Goal: Task Accomplishment & Management: Complete application form

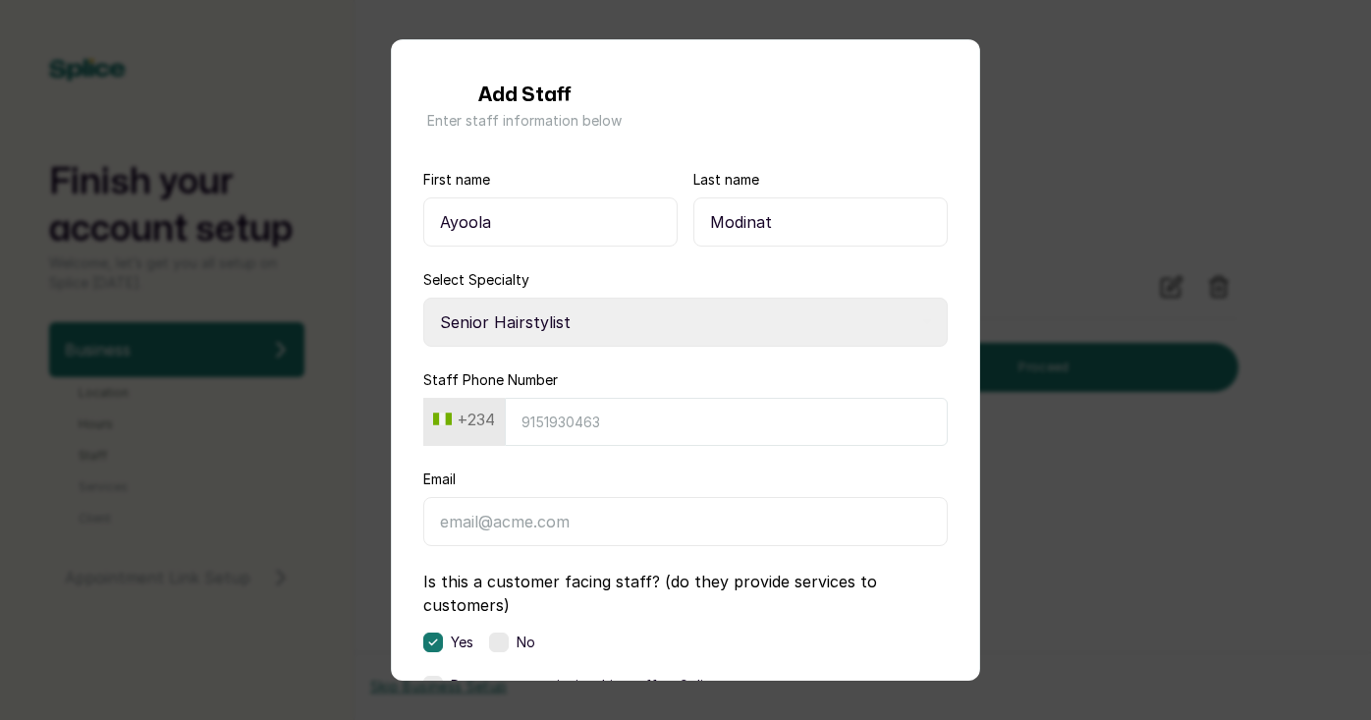
select select "senior_hairstylist"
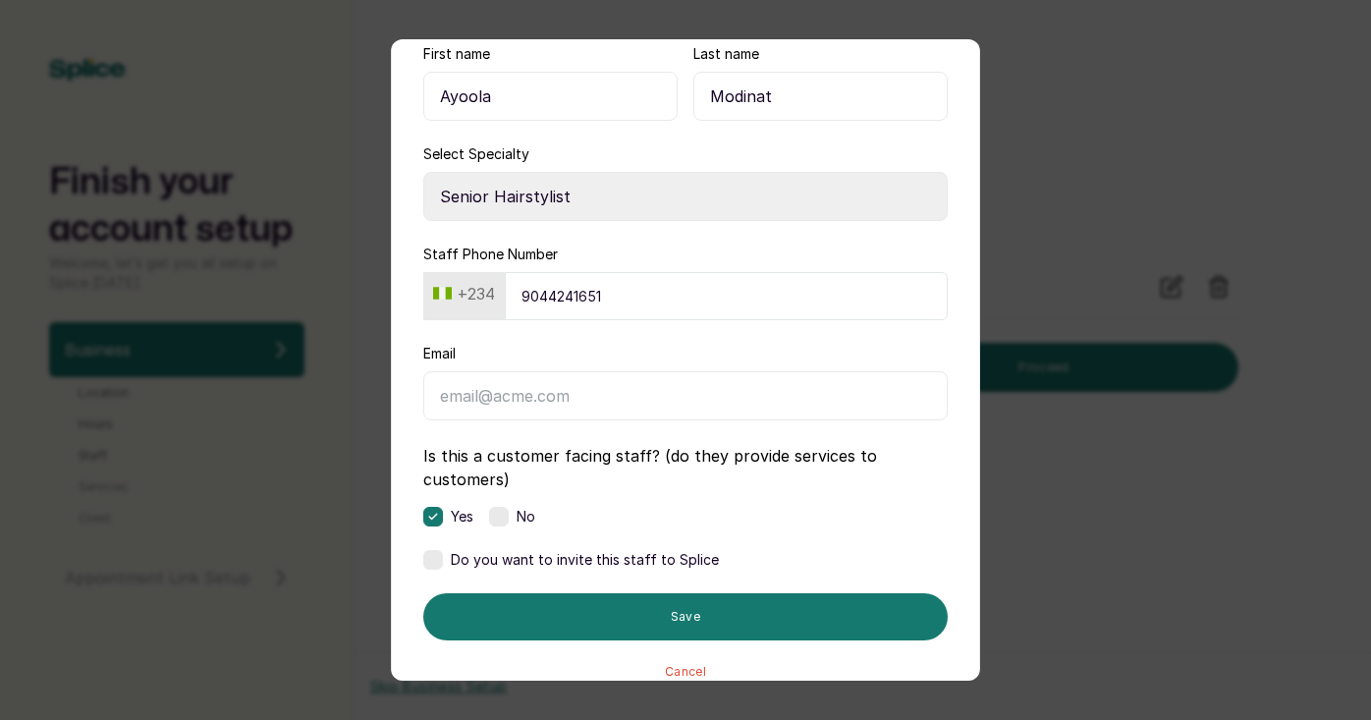
scroll to position [131, 0]
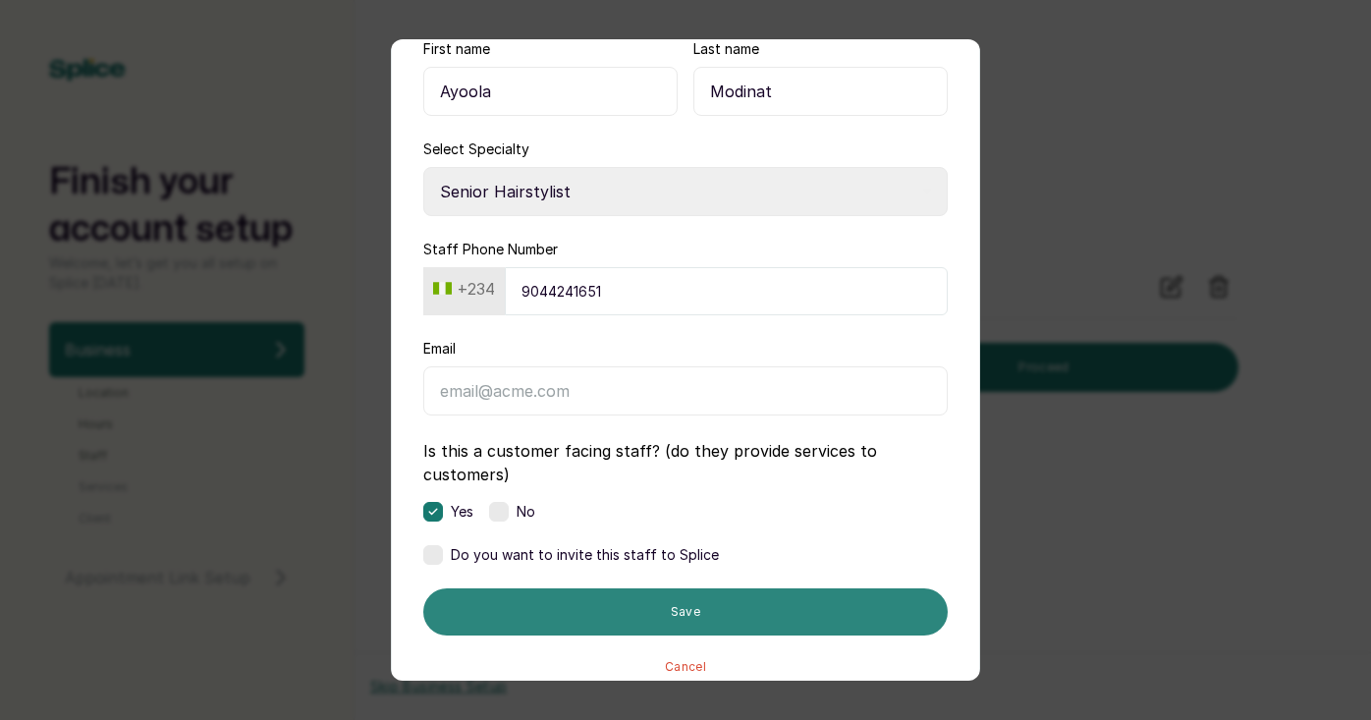
type input "9044241651"
click at [620, 622] on button "Save" at bounding box center [685, 611] width 524 height 47
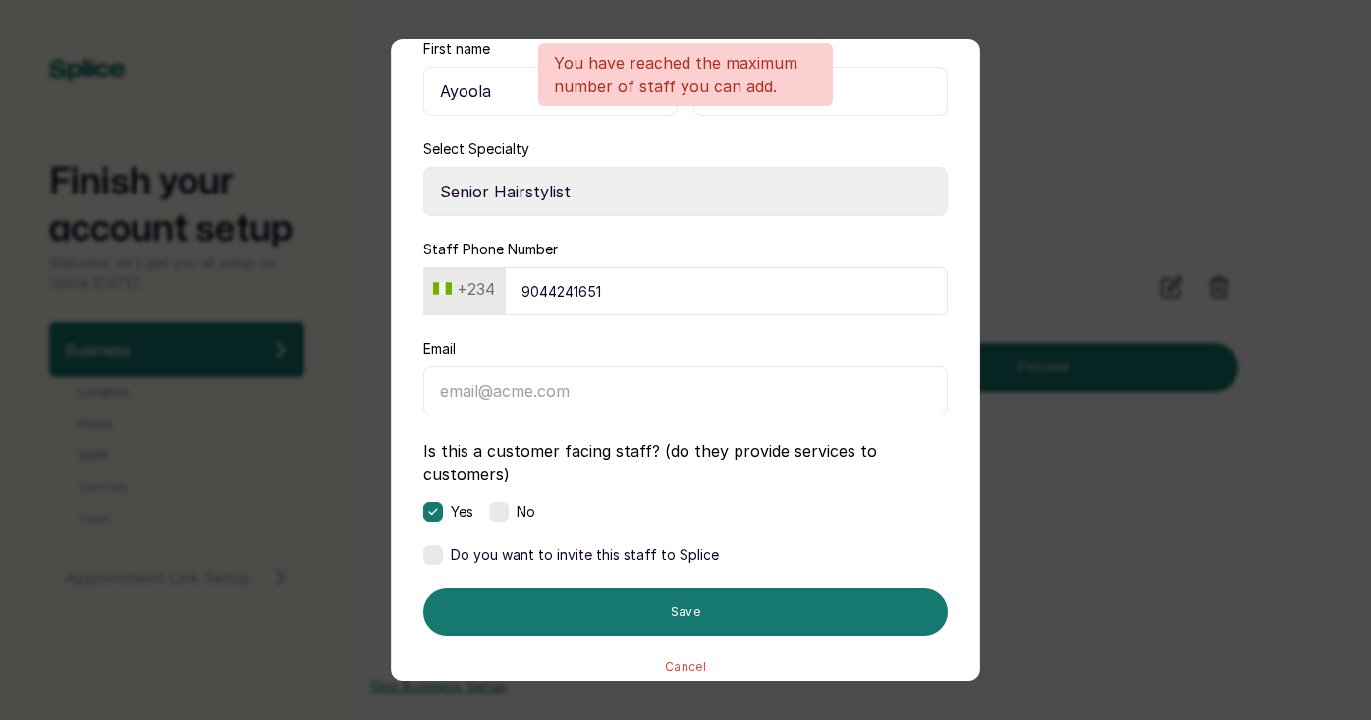
click at [676, 673] on button "Cancel" at bounding box center [685, 667] width 41 height 16
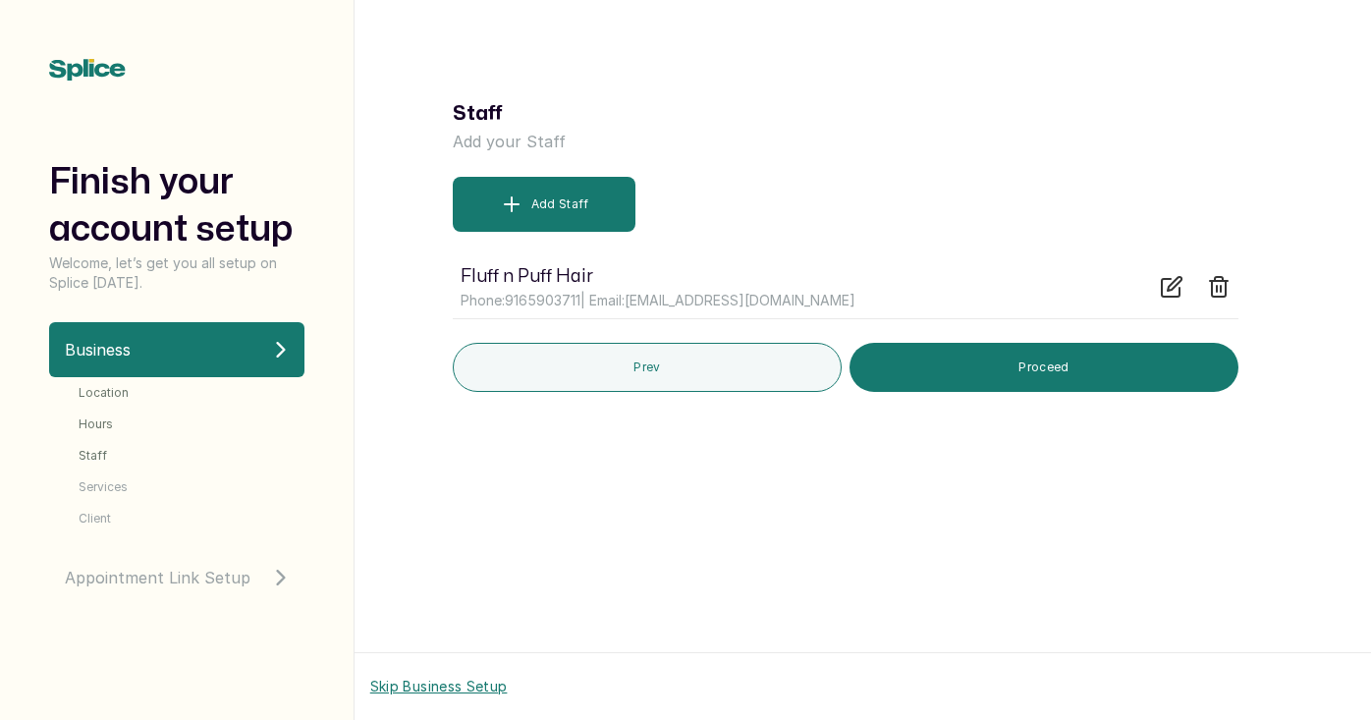
click at [1175, 291] on icon at bounding box center [1172, 287] width 24 height 24
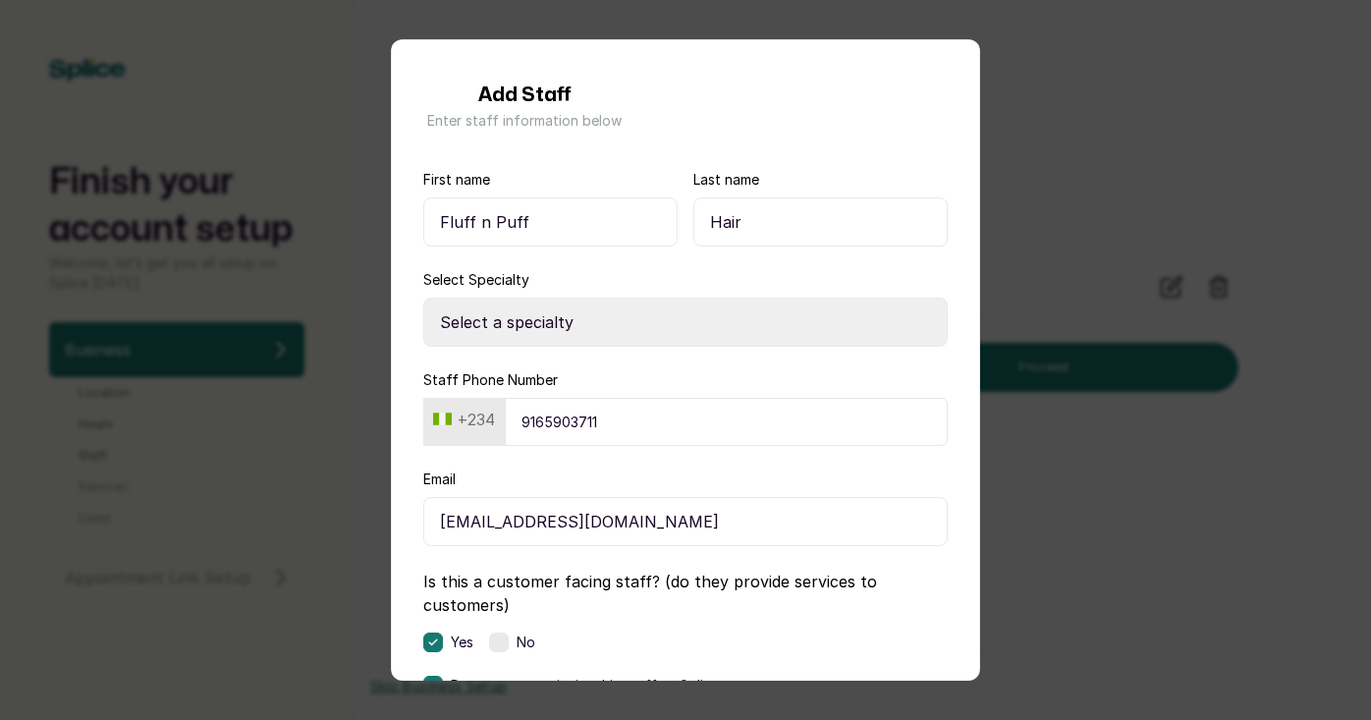
click at [583, 228] on input "Fluff n Puff" at bounding box center [550, 221] width 254 height 49
type input "Ayoola"
type input "H"
type input "Modinat"
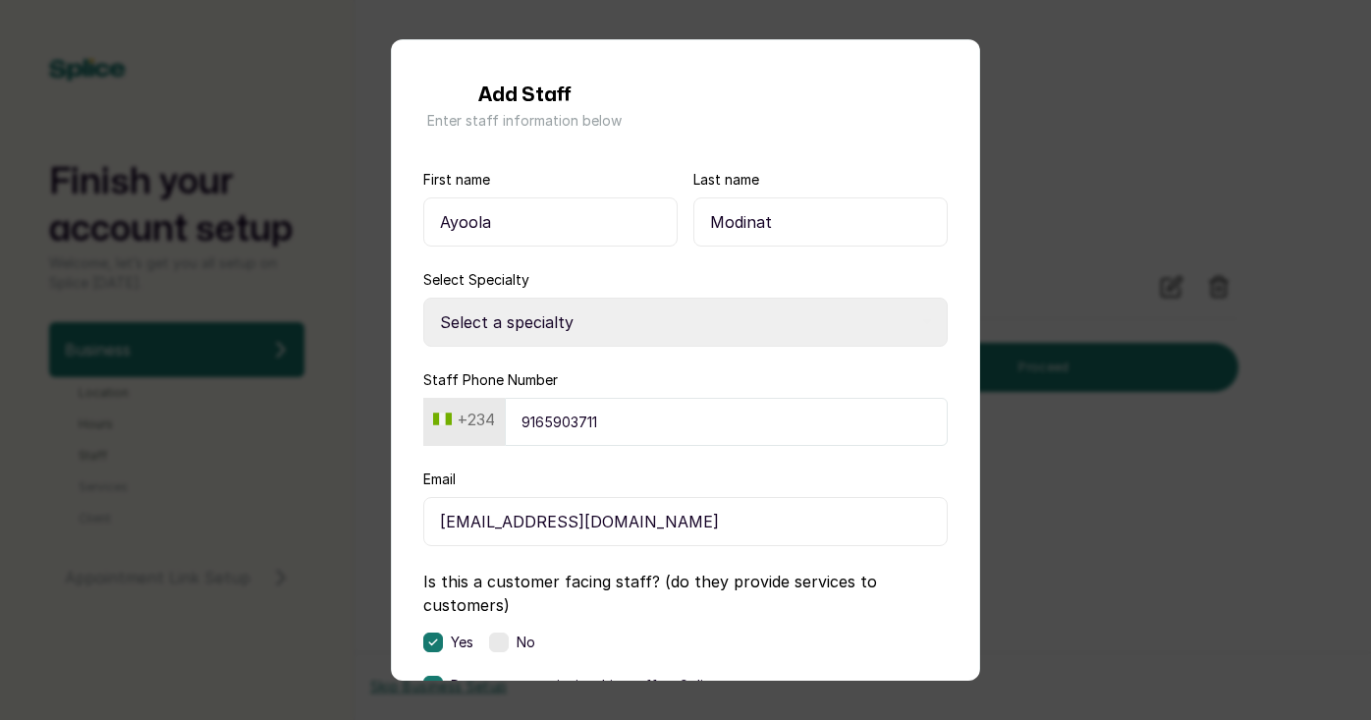
select select "senior_hairstylist"
type input "9044241651"
click at [628, 515] on input "[EMAIL_ADDRESS][DOMAIN_NAME]" at bounding box center [685, 521] width 524 height 49
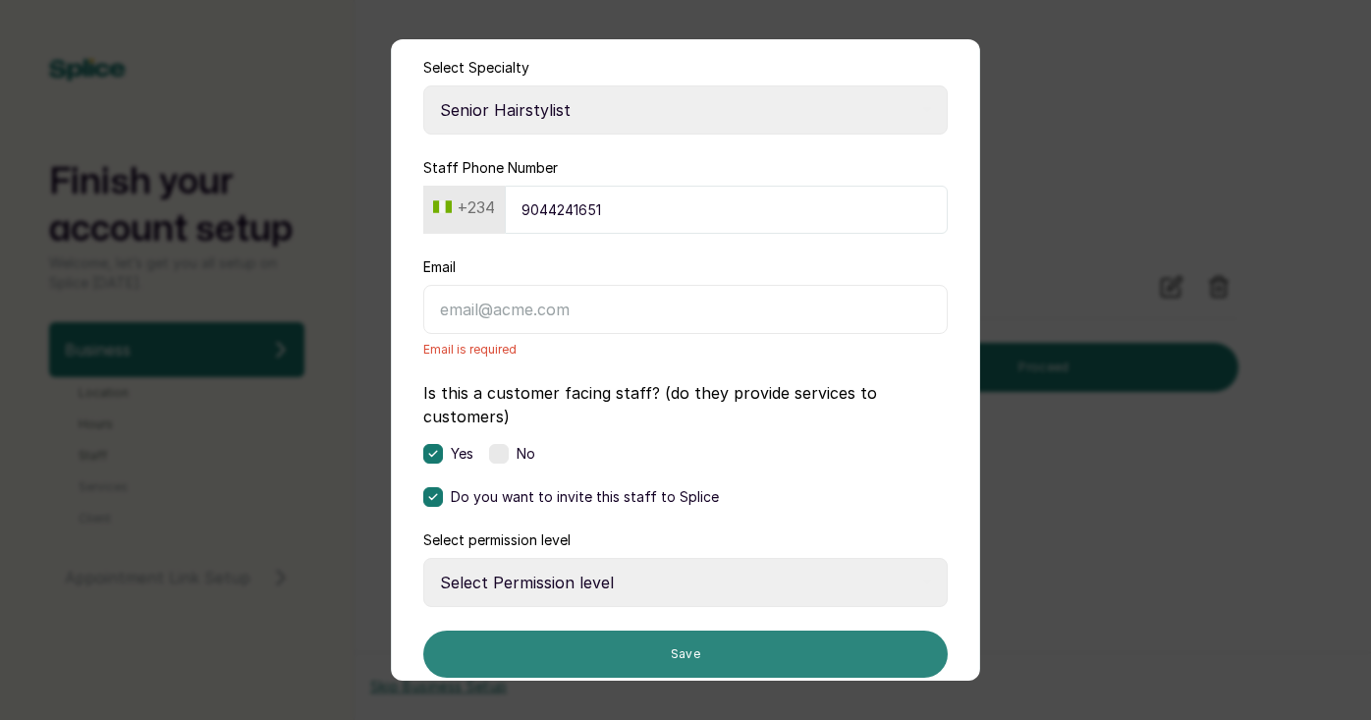
scroll to position [237, 0]
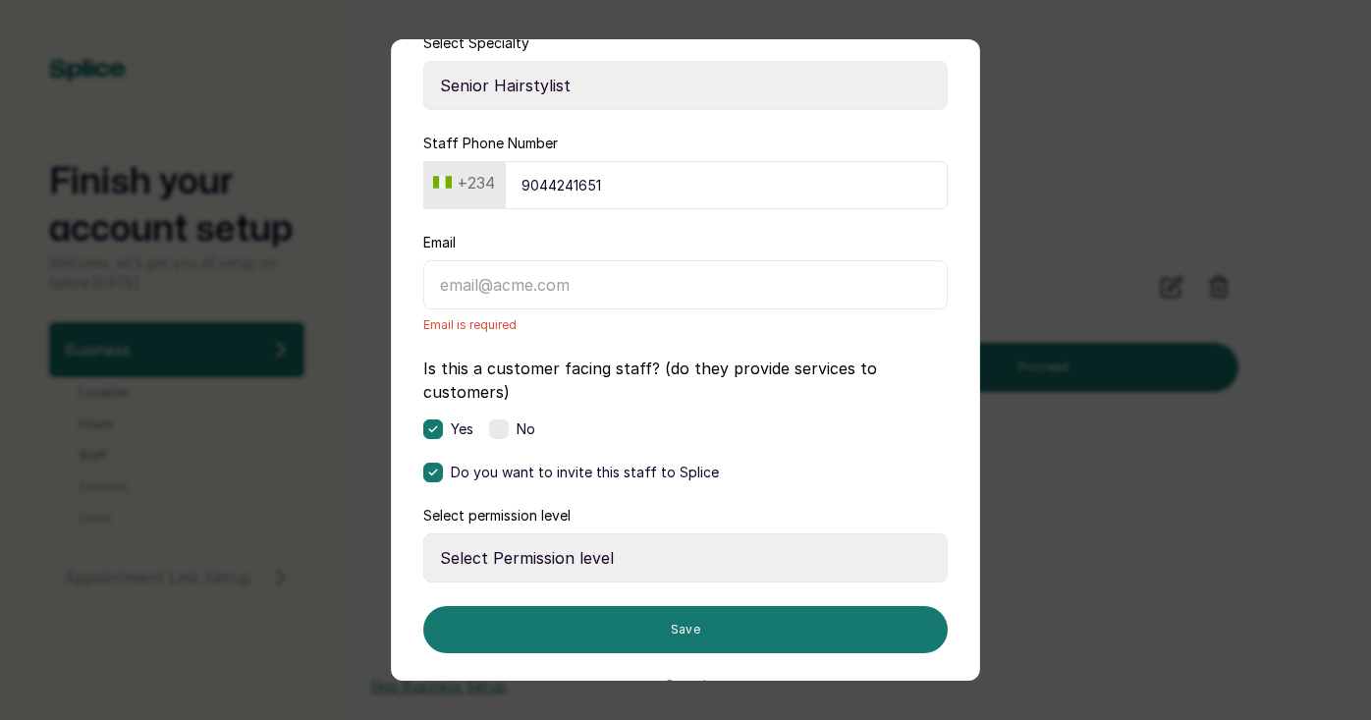
click at [428, 466] on label at bounding box center [433, 473] width 20 height 20
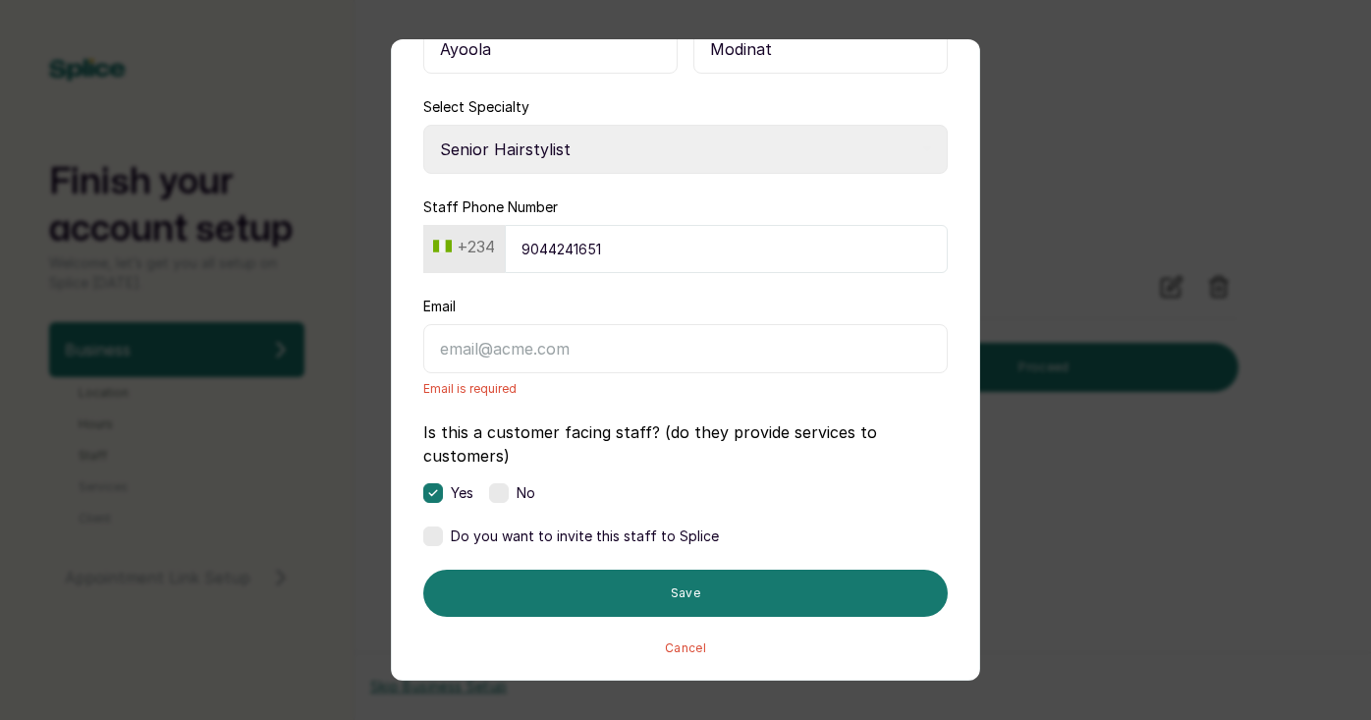
click at [433, 534] on label at bounding box center [433, 536] width 20 height 20
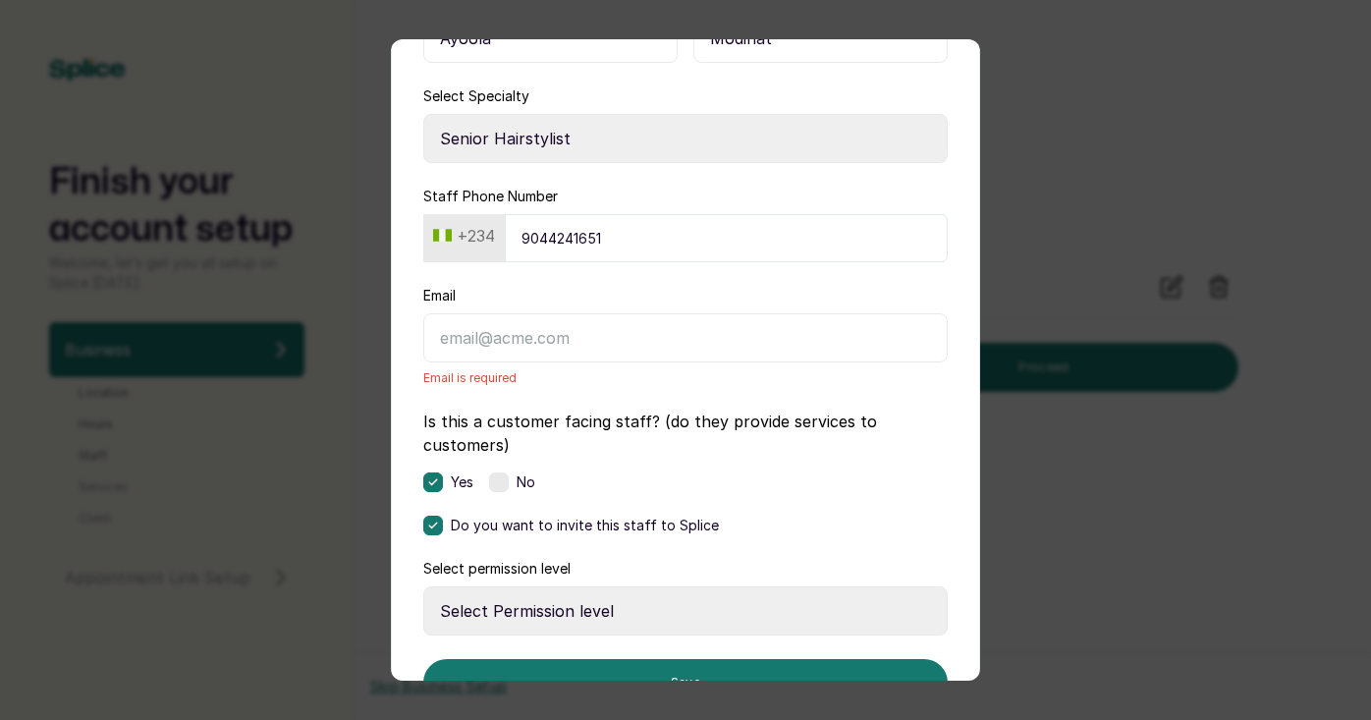
click at [431, 524] on icon at bounding box center [433, 525] width 10 height 10
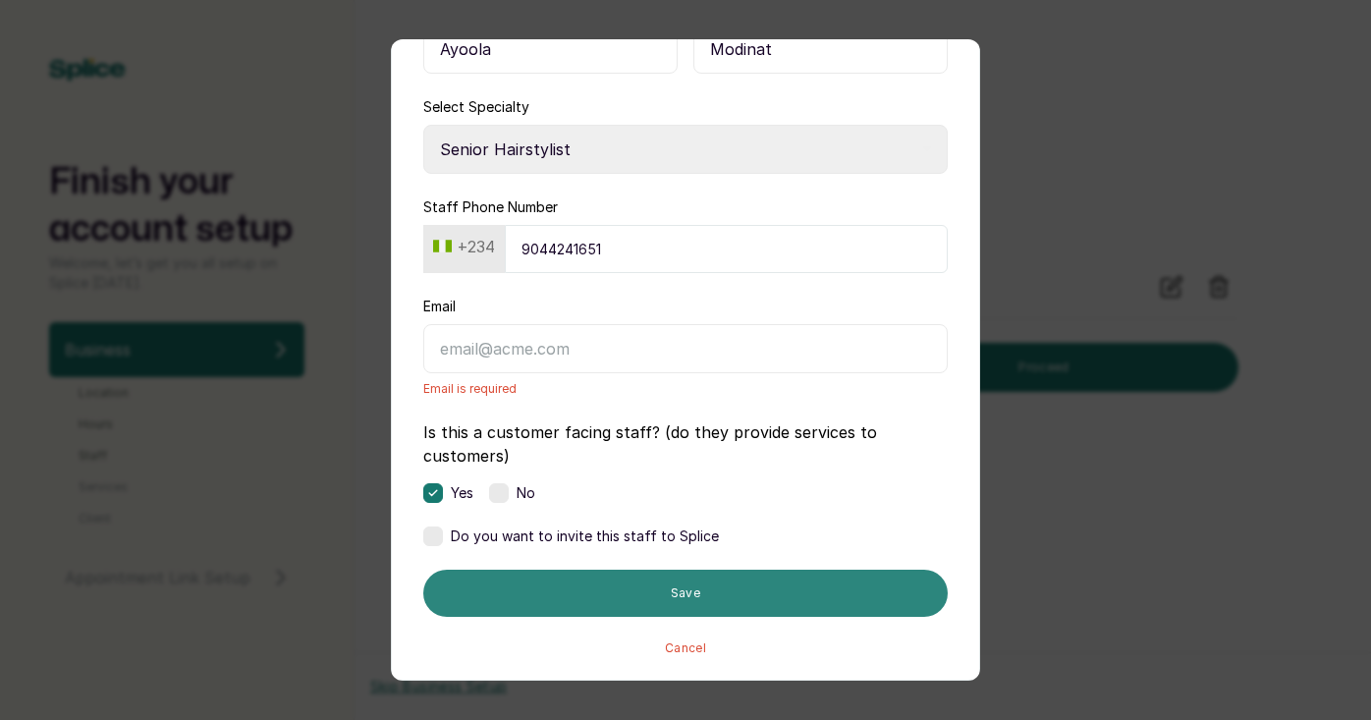
click at [681, 601] on button "Save" at bounding box center [685, 593] width 524 height 47
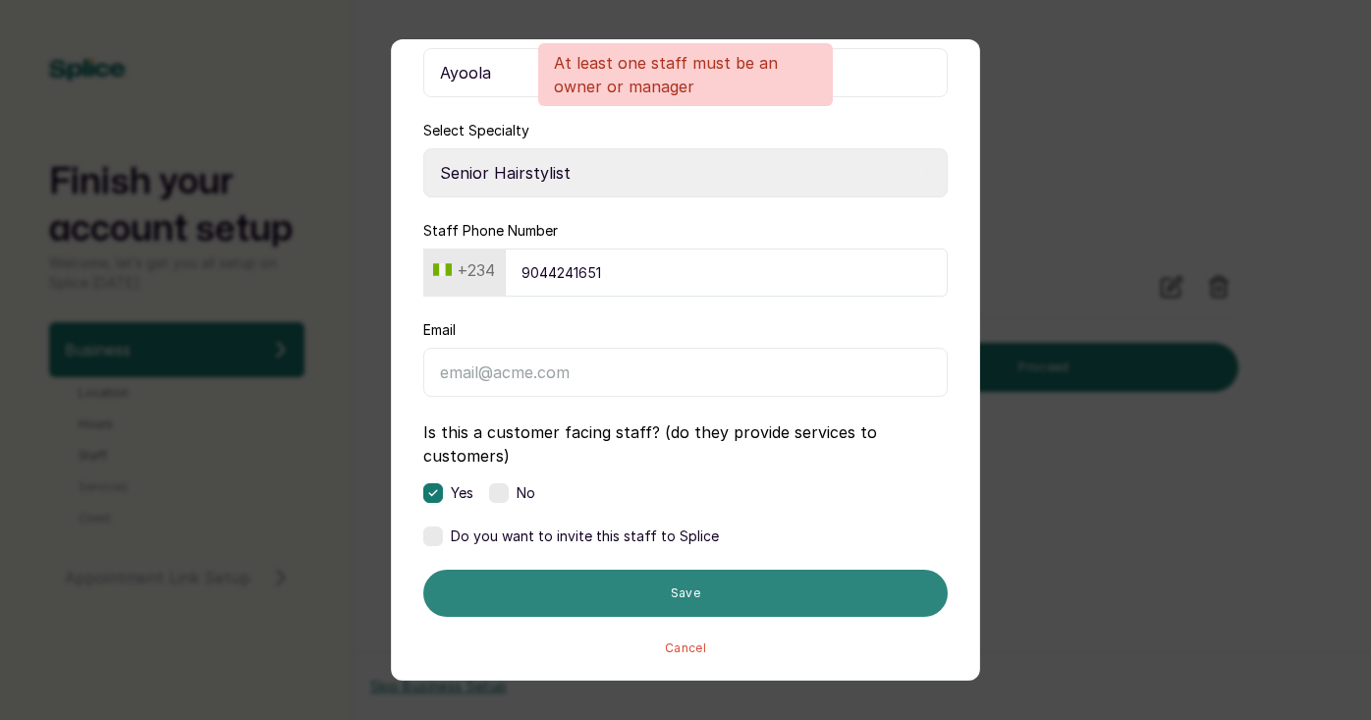
scroll to position [149, 0]
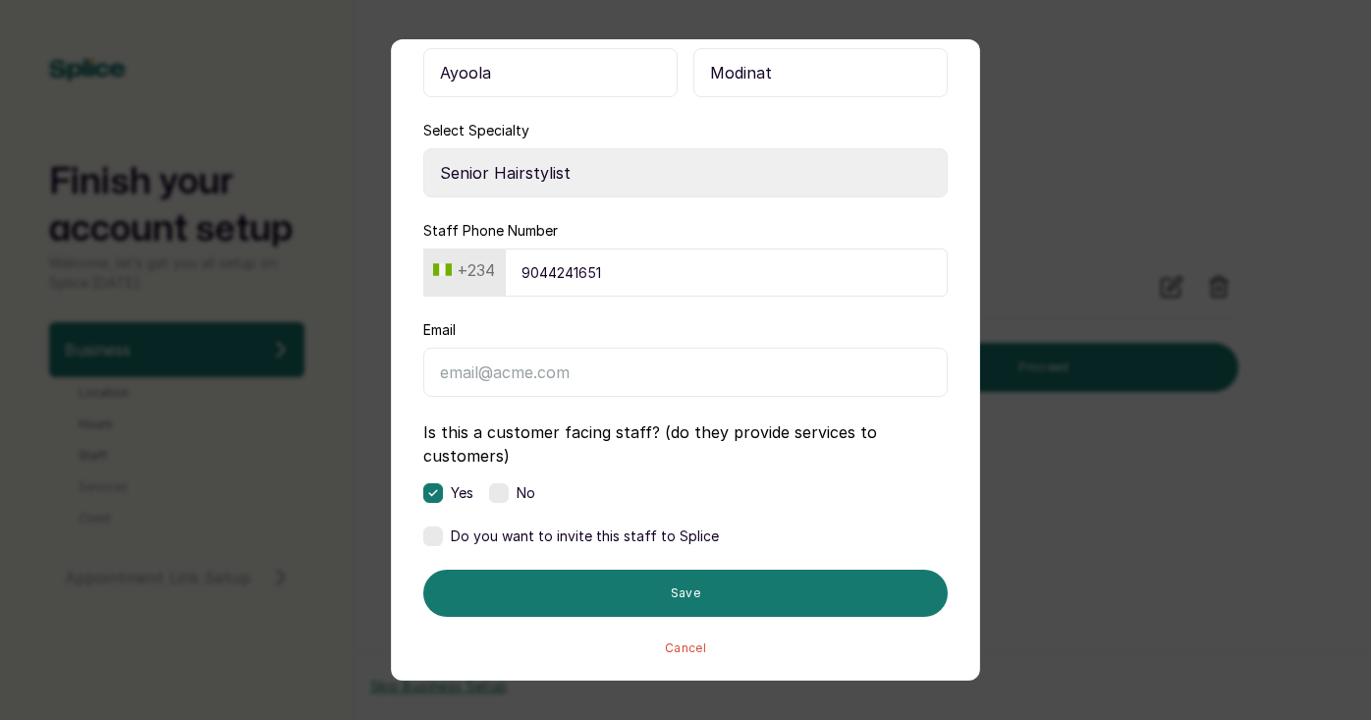
click at [682, 654] on button "Cancel" at bounding box center [685, 648] width 41 height 16
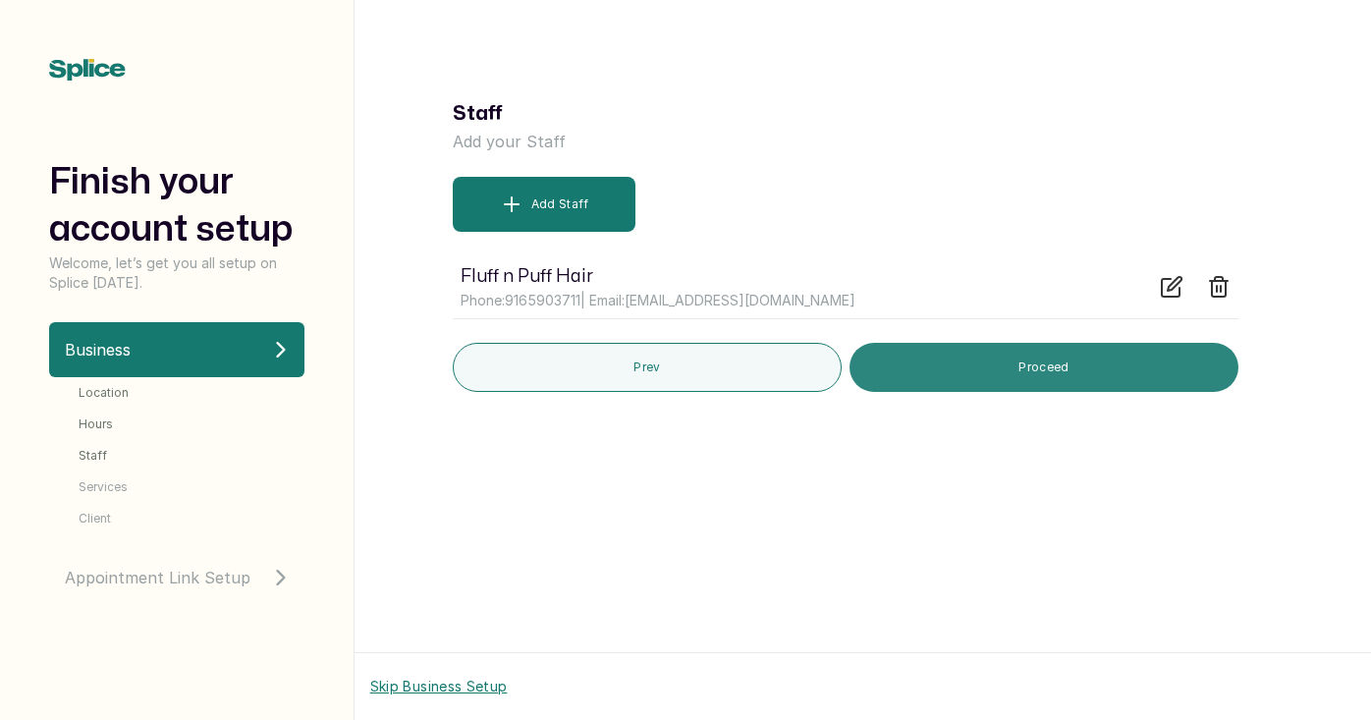
click at [991, 373] on button "Proceed" at bounding box center [1043, 367] width 389 height 49
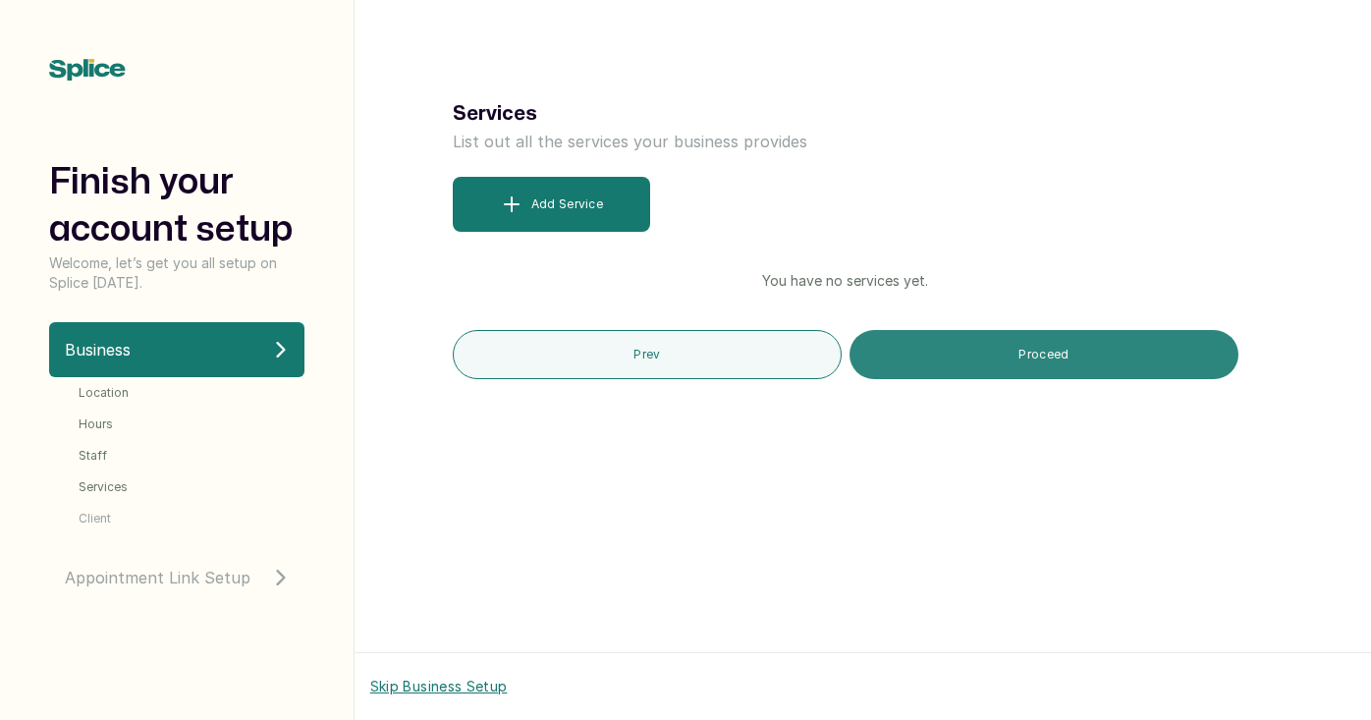
click at [952, 355] on button "Proceed" at bounding box center [1043, 354] width 389 height 49
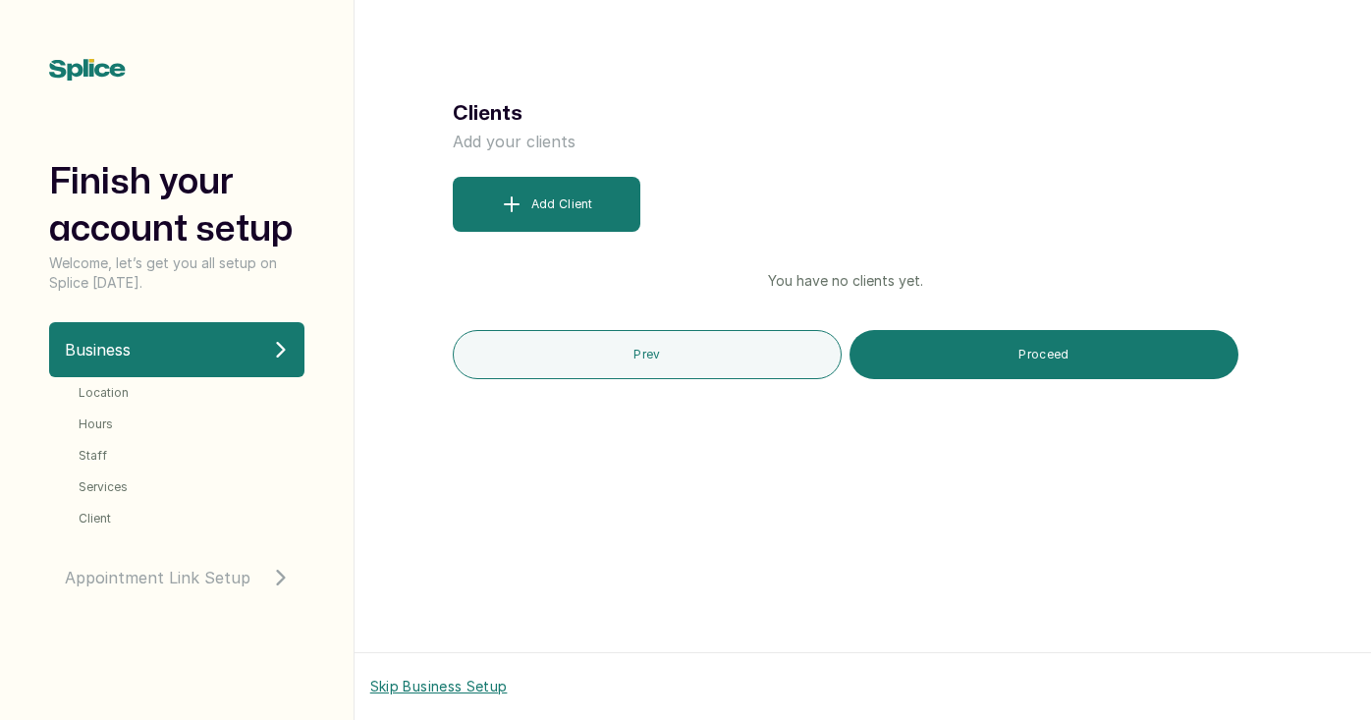
click at [952, 355] on button "Proceed" at bounding box center [1043, 354] width 389 height 49
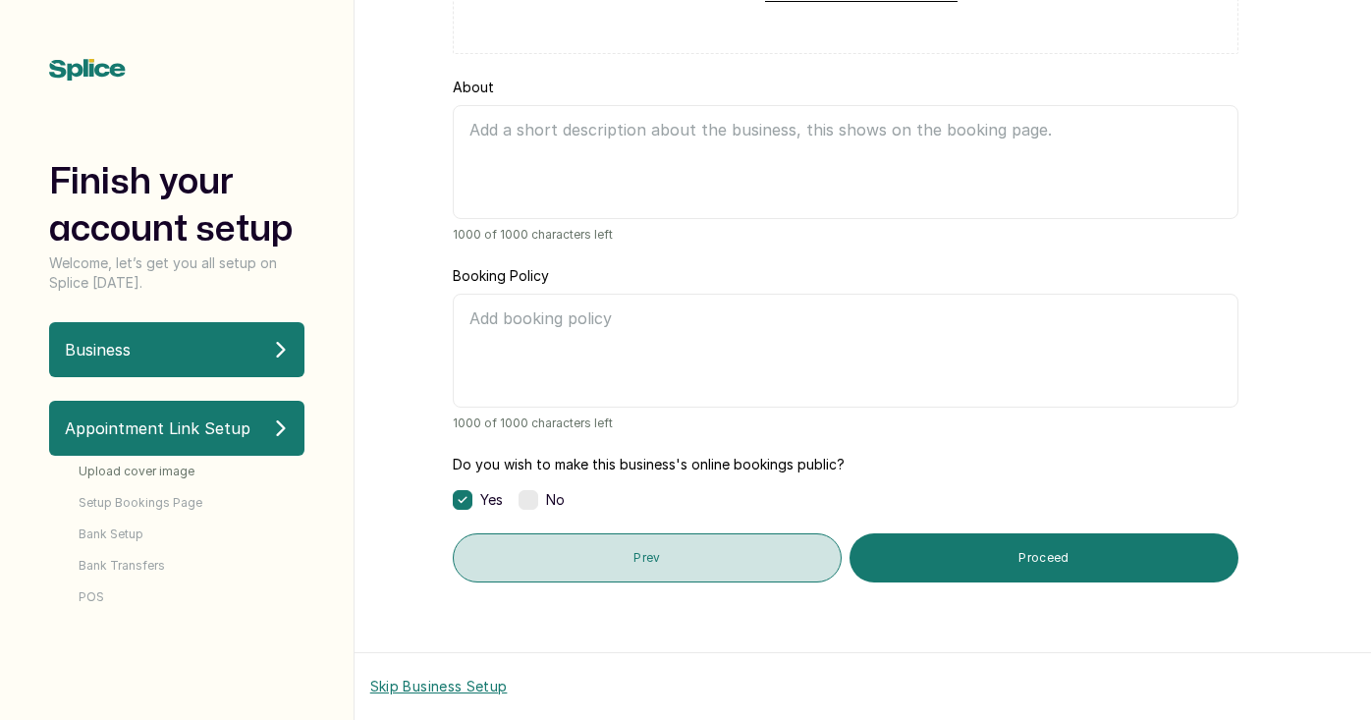
scroll to position [275, 0]
click at [744, 541] on button "Prev" at bounding box center [648, 557] width 390 height 49
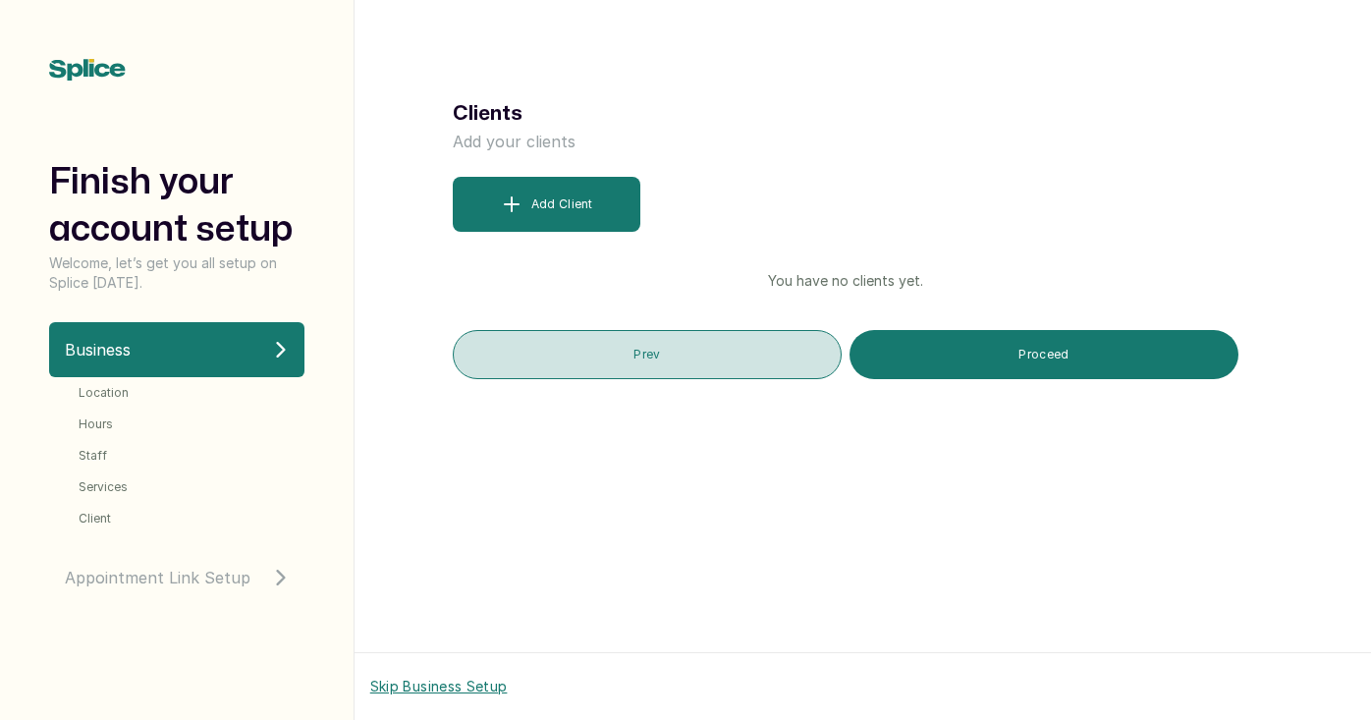
click at [688, 363] on button "Prev" at bounding box center [648, 354] width 390 height 49
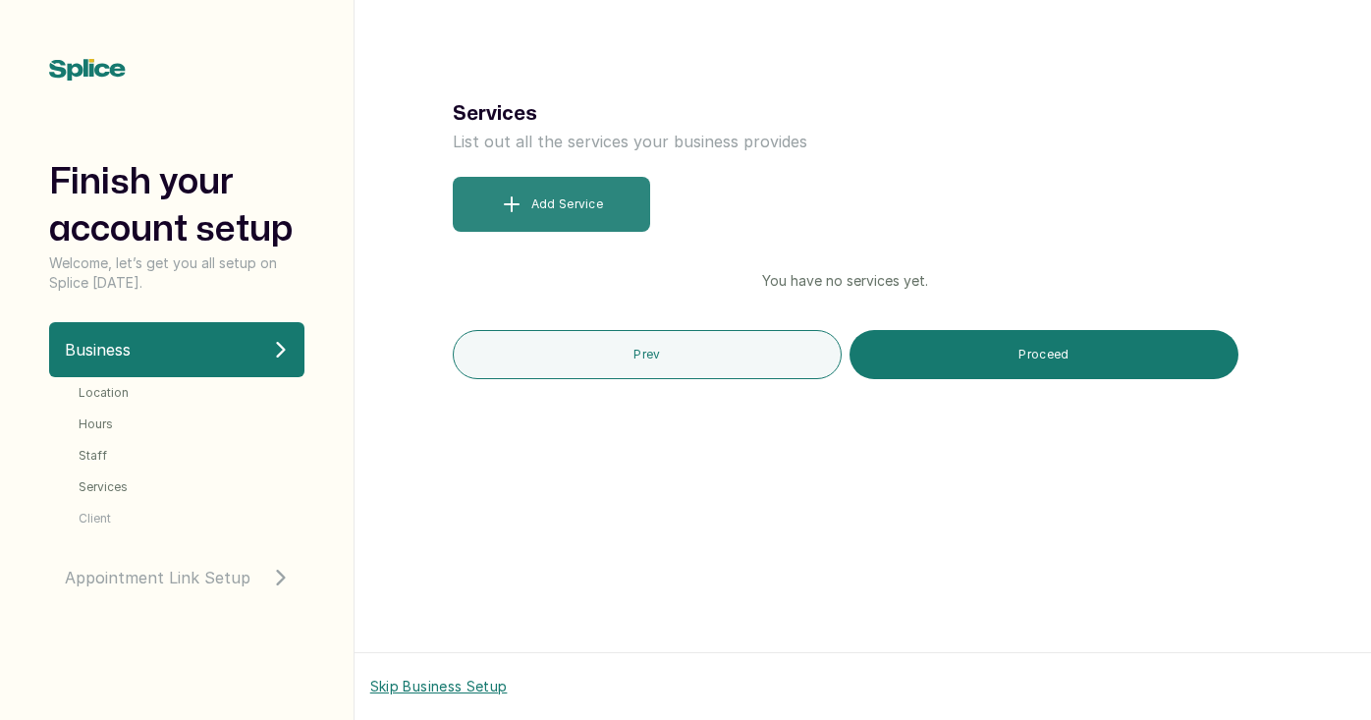
click at [548, 183] on button "Add Service" at bounding box center [551, 204] width 197 height 55
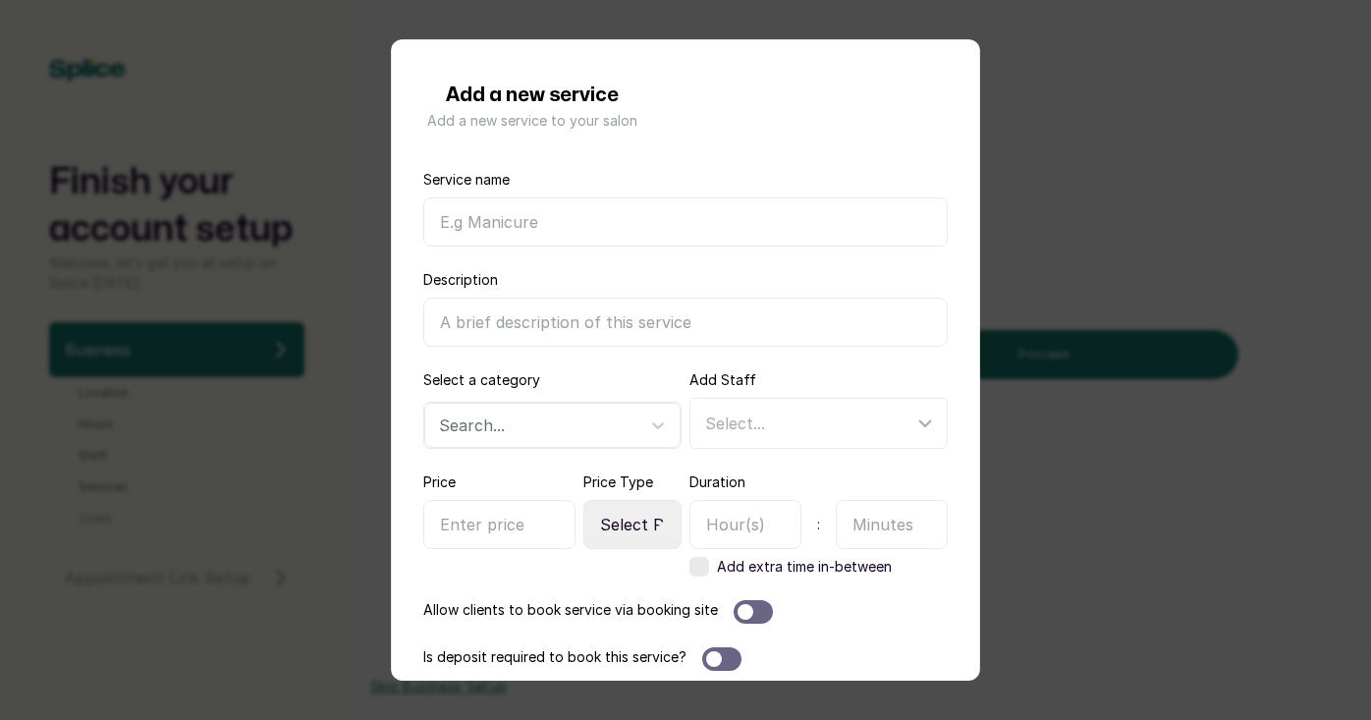
click at [459, 227] on input "Service name" at bounding box center [685, 221] width 524 height 49
type input "W"
type input "Wig Straightening"
click at [525, 327] on input "Description" at bounding box center [685, 322] width 524 height 49
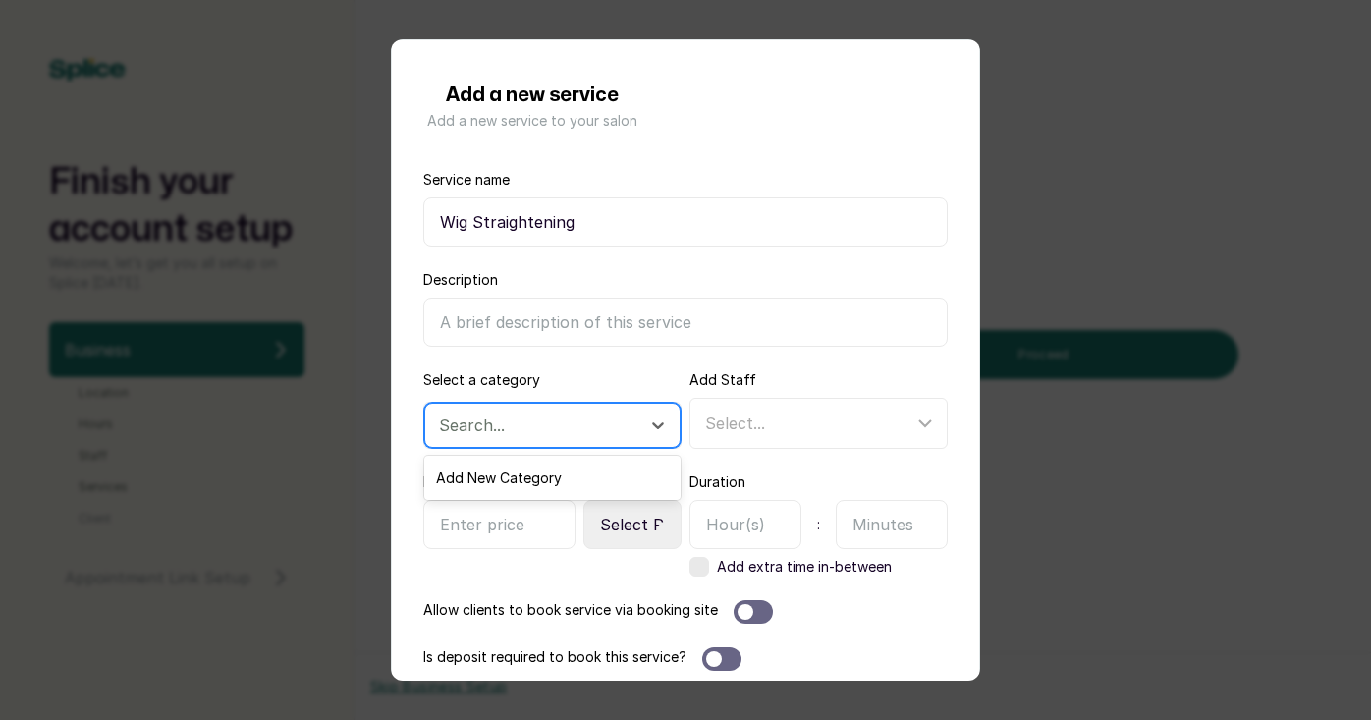
click at [483, 423] on div "Search..." at bounding box center [534, 425] width 191 height 22
click at [493, 477] on div "Add New Category" at bounding box center [552, 478] width 256 height 36
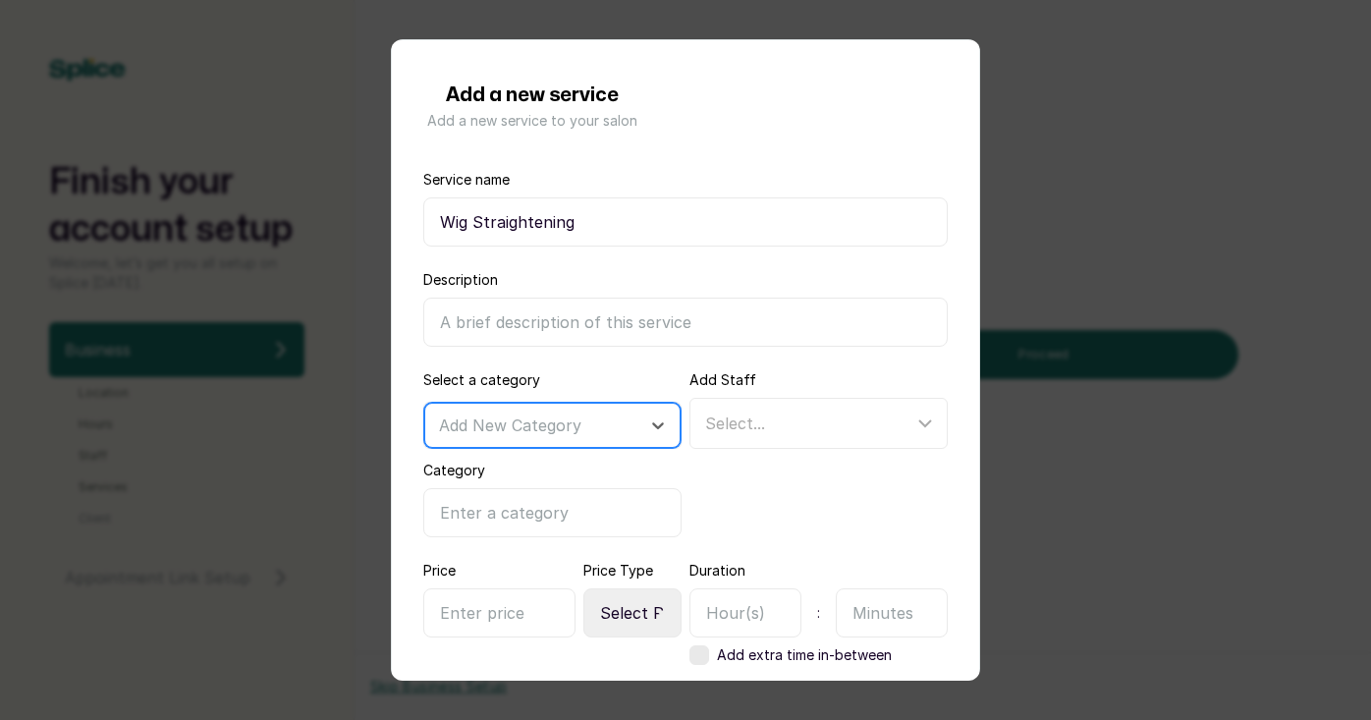
click at [518, 442] on div "Add New Category" at bounding box center [552, 425] width 256 height 45
click at [488, 481] on div "Add New Category" at bounding box center [552, 478] width 256 height 36
click at [548, 432] on div "Add New Category" at bounding box center [534, 425] width 191 height 22
type input "Adult Services"
click at [817, 498] on div "Add Staff Select..." at bounding box center [818, 453] width 258 height 167
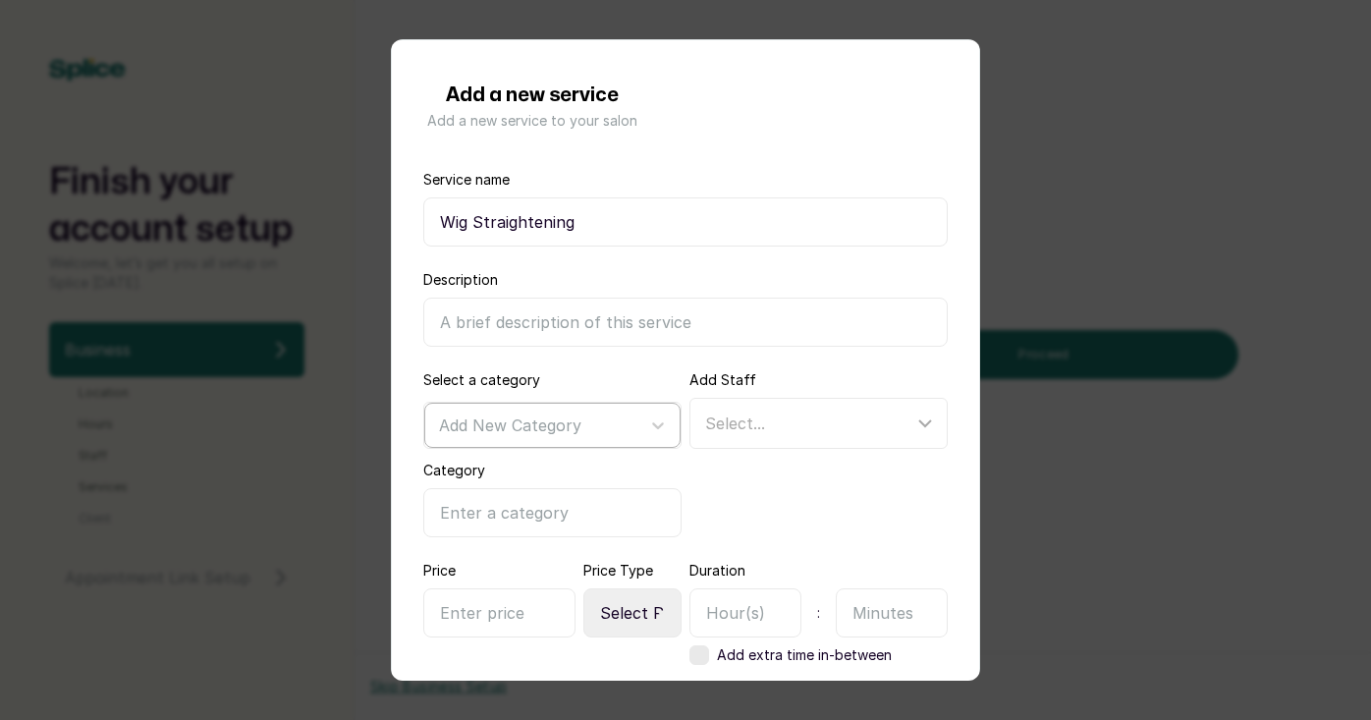
click at [619, 428] on div at bounding box center [534, 425] width 191 height 26
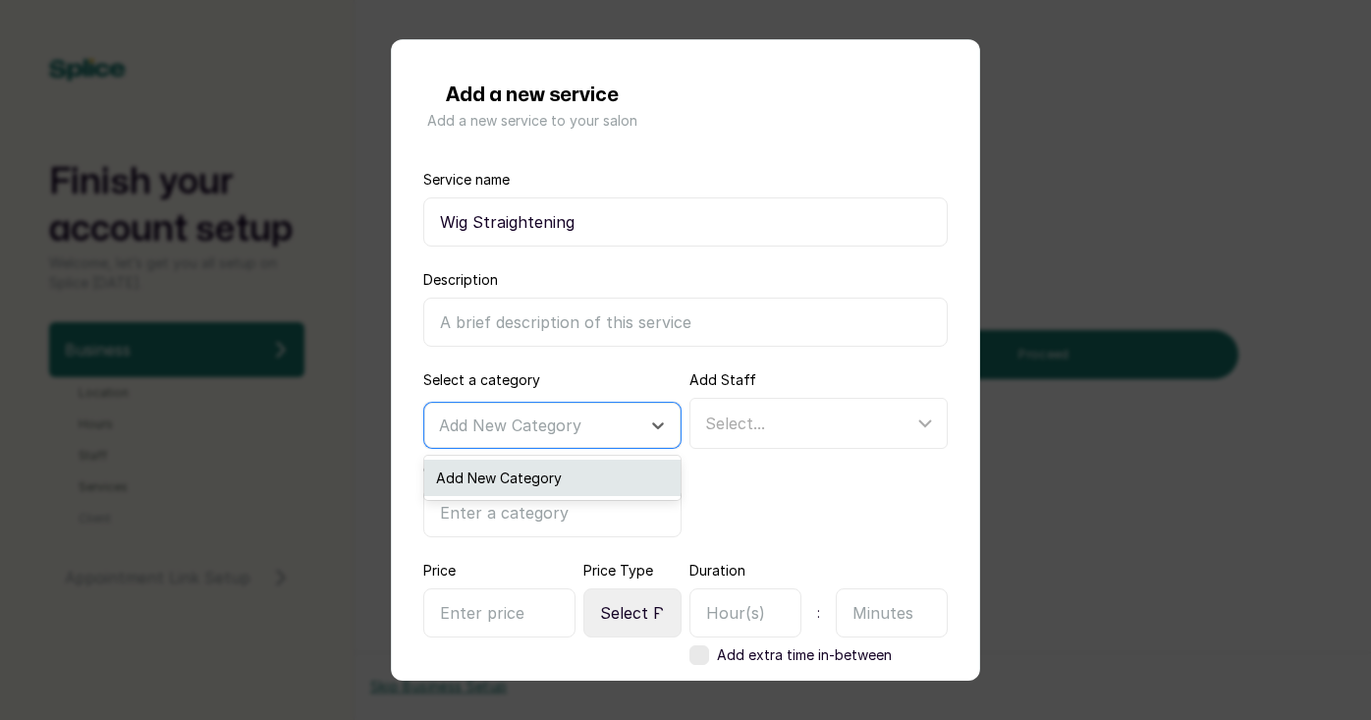
click at [510, 482] on div "Add New Category" at bounding box center [552, 478] width 256 height 36
click at [484, 521] on input "Category" at bounding box center [552, 512] width 258 height 49
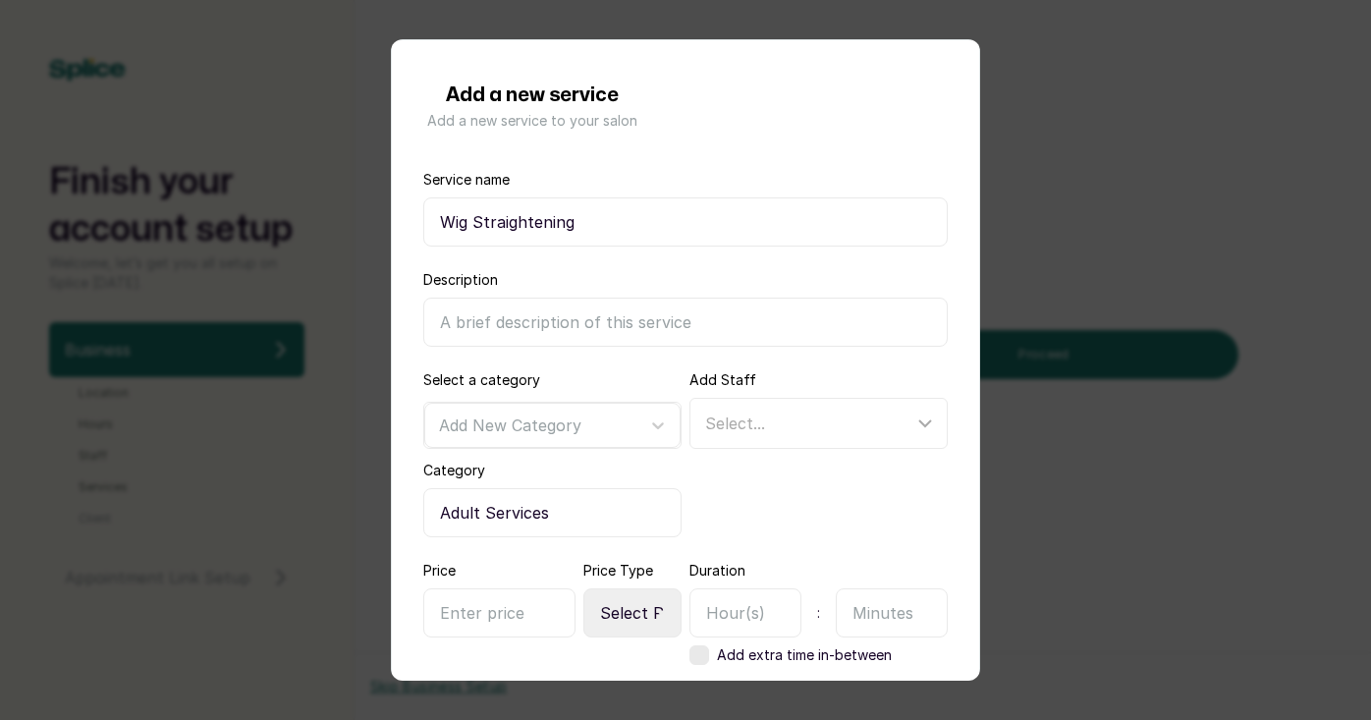
type input "Adult Services"
click at [846, 420] on div "Select..." at bounding box center [809, 423] width 208 height 24
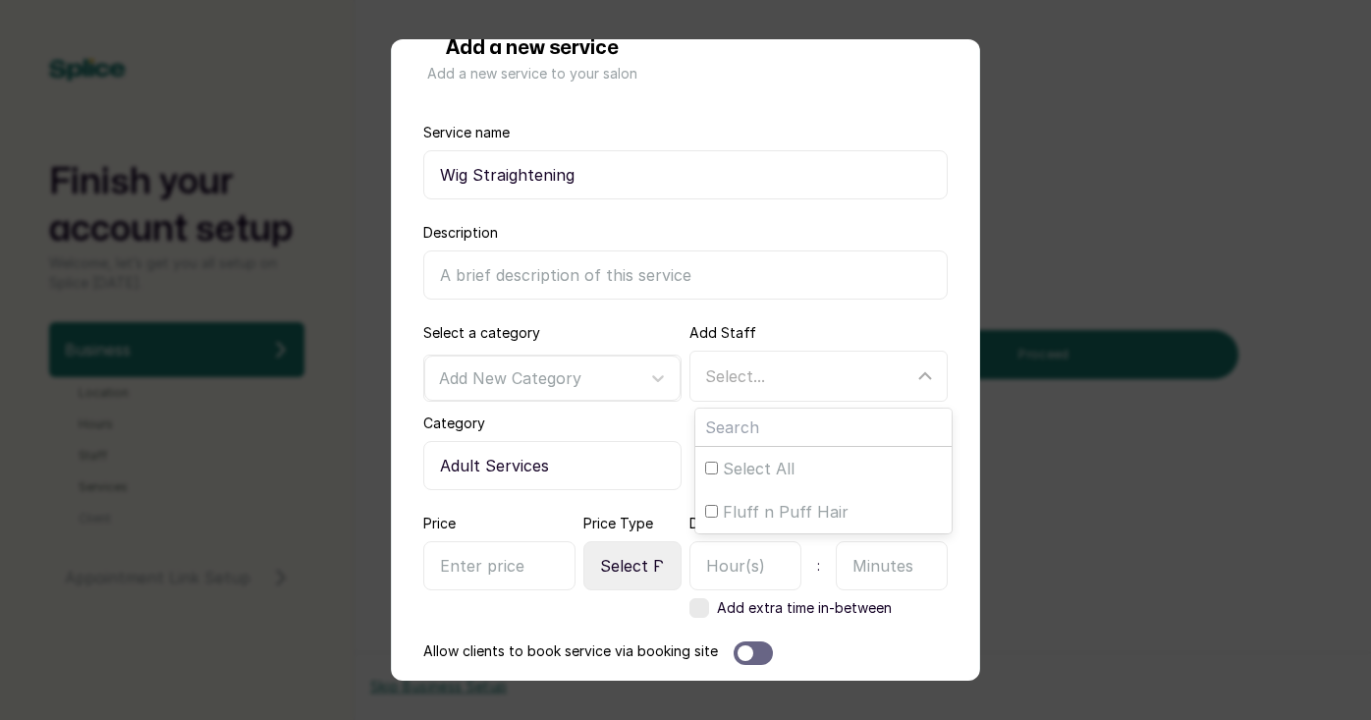
scroll to position [51, 0]
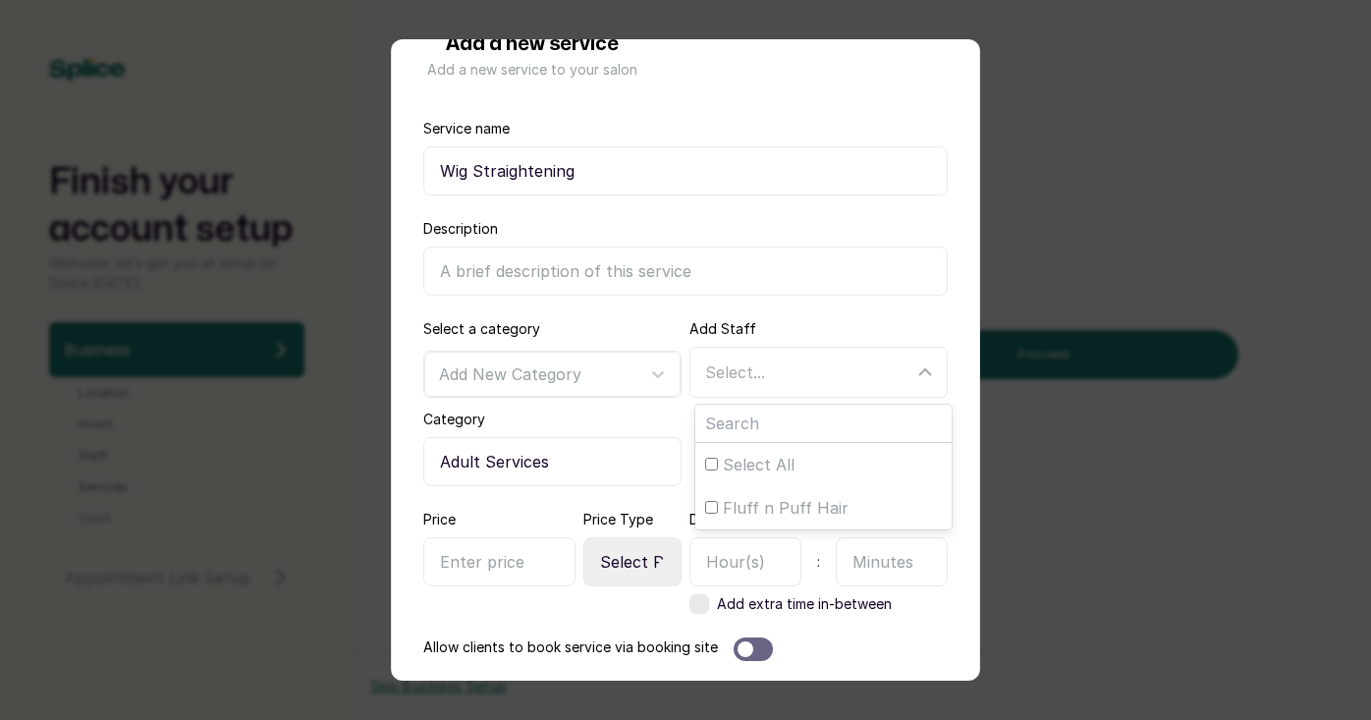
click at [833, 311] on form "Service name Wig Straightening Description Select a category Add New Category C…" at bounding box center [685, 468] width 524 height 699
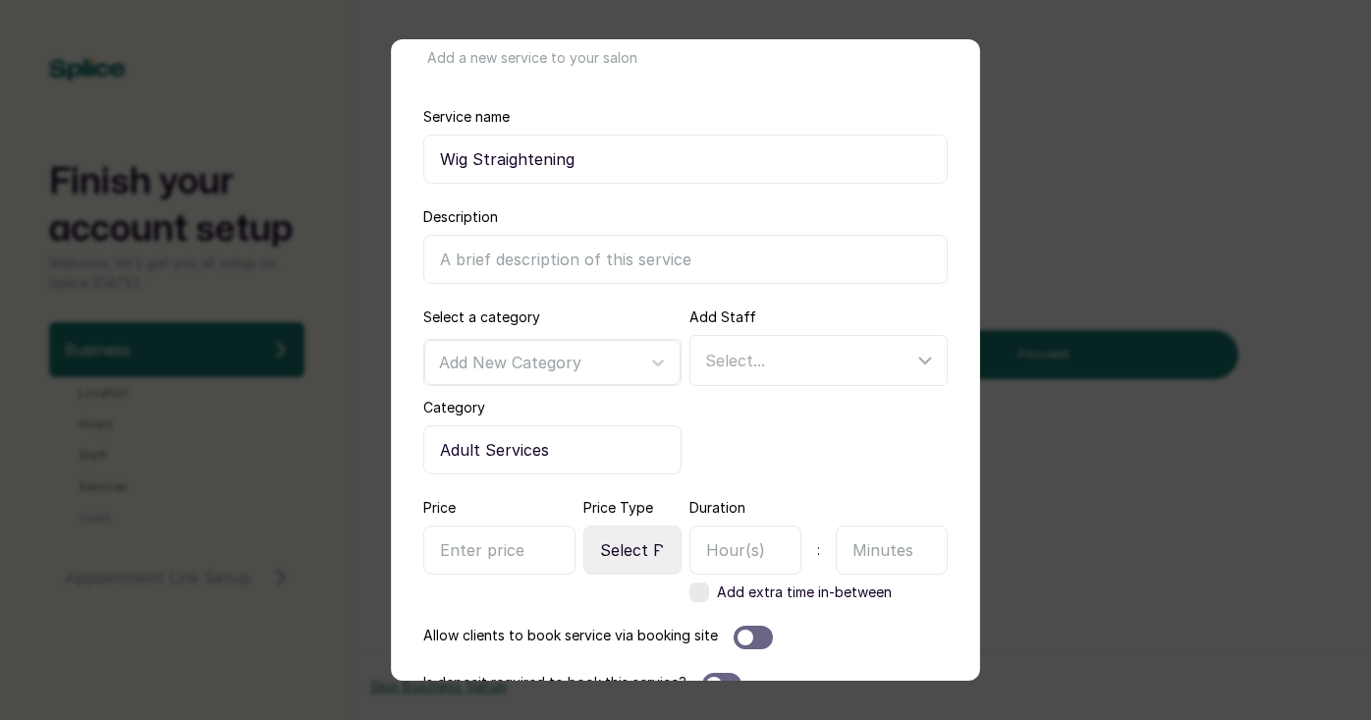
scroll to position [64, 0]
click at [850, 371] on div "Select..." at bounding box center [820, 359] width 251 height 37
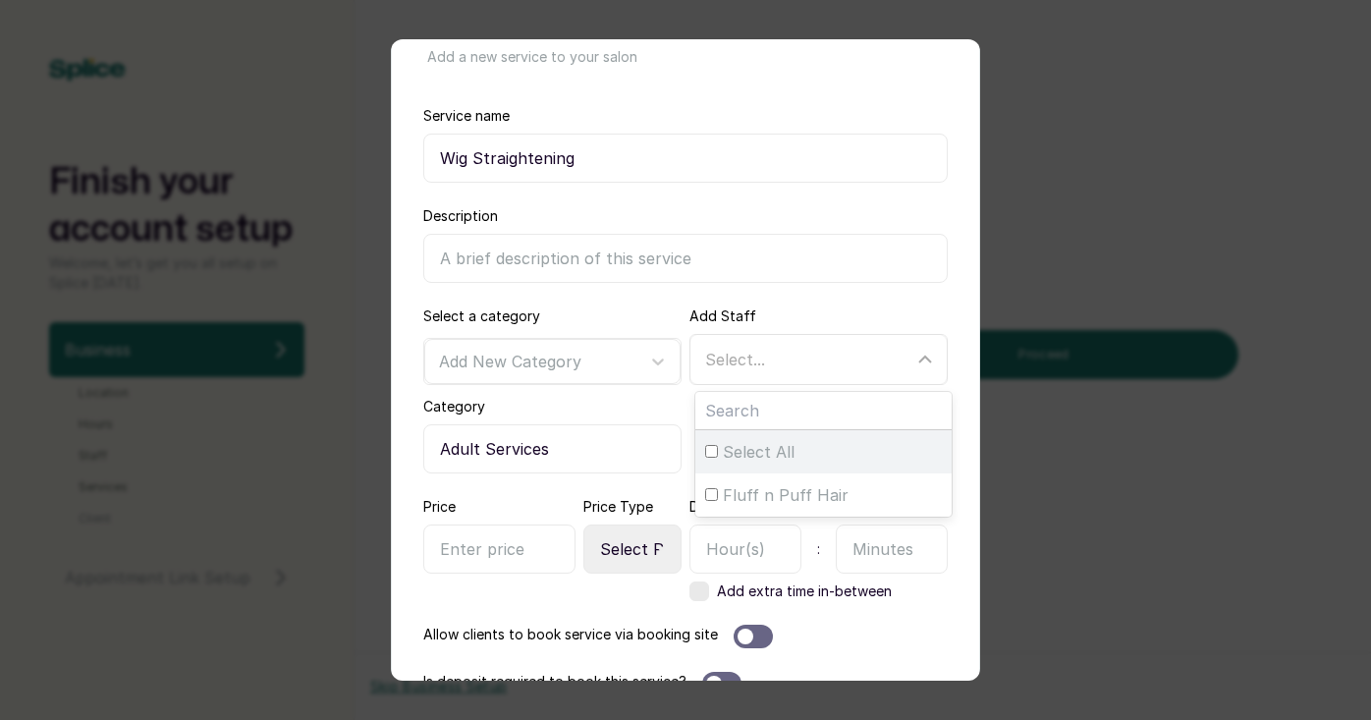
click at [710, 450] on input "Select All" at bounding box center [711, 451] width 13 height 13
checkbox input "true"
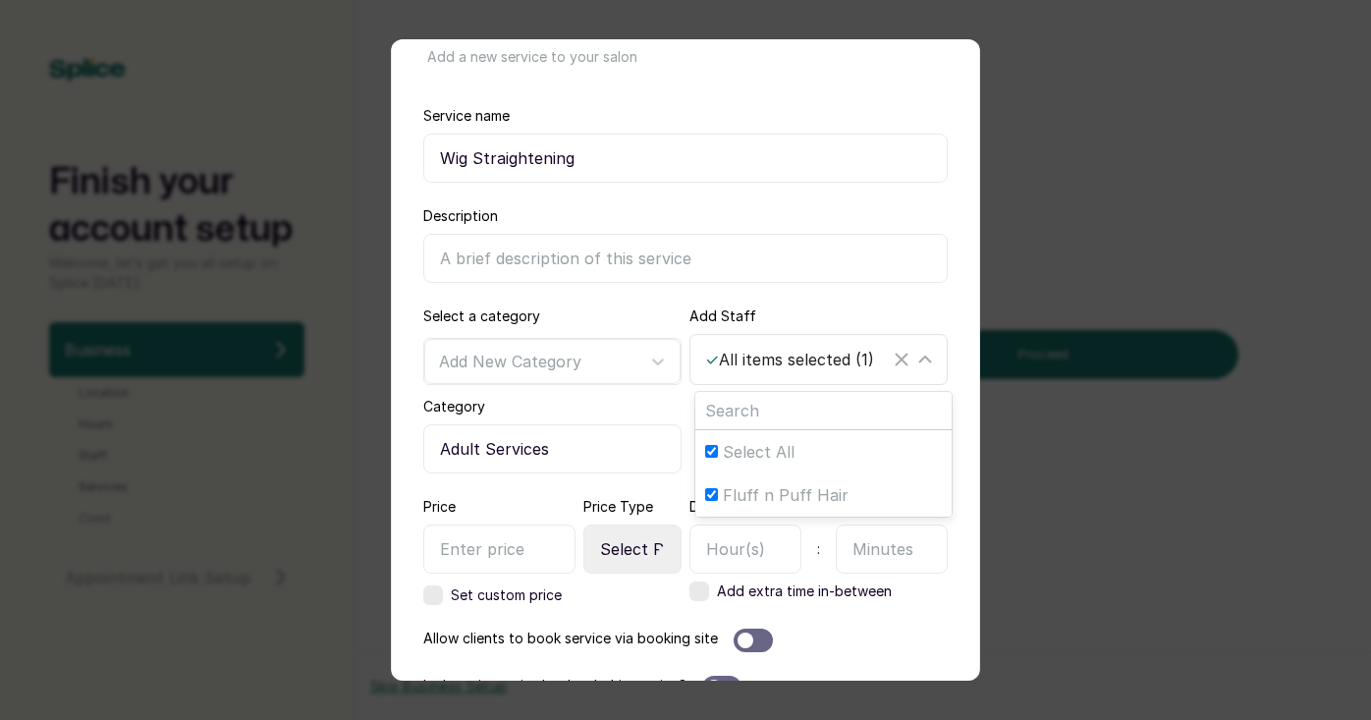
click at [710, 450] on input "Select All" at bounding box center [711, 451] width 13 height 13
checkbox input "false"
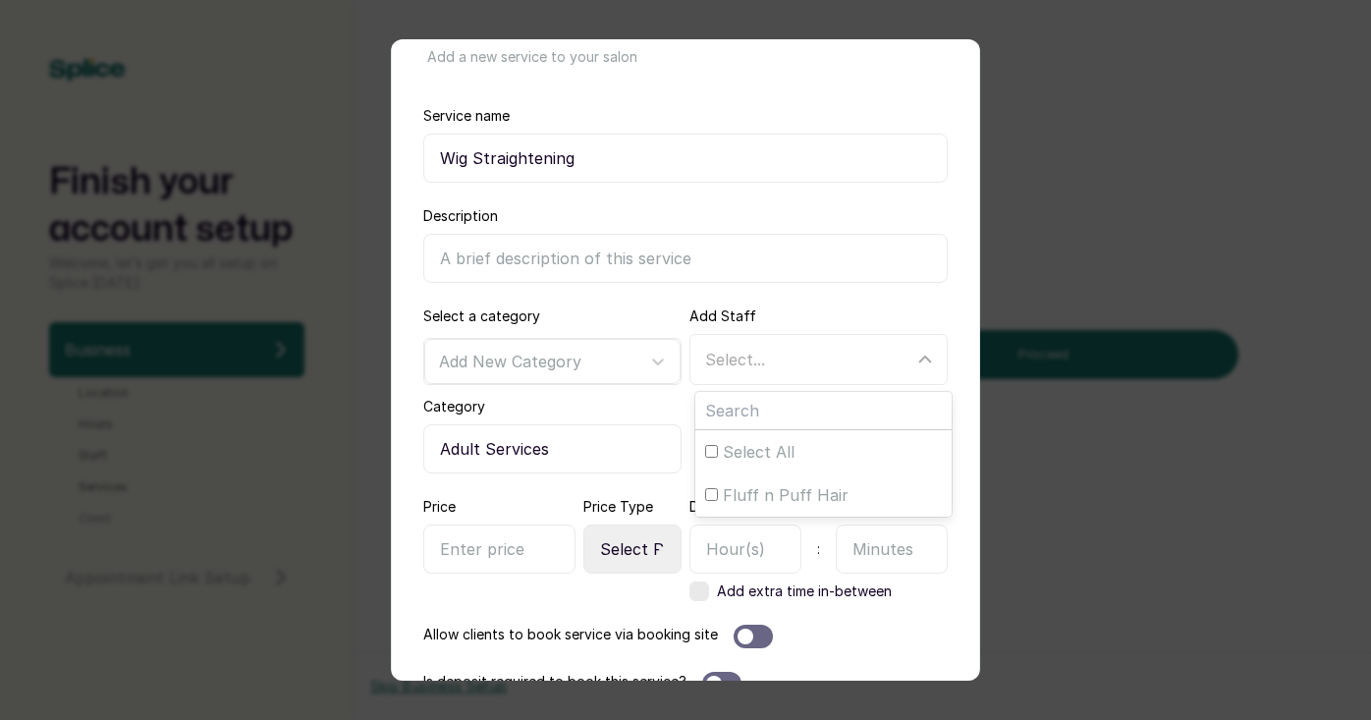
click at [816, 305] on form "Service name Wig Straightening Description Select a category Add New Category C…" at bounding box center [685, 455] width 524 height 699
click at [498, 561] on input "text" at bounding box center [499, 548] width 152 height 49
type input "12,000"
select select "fixed"
click at [747, 548] on input "text" at bounding box center [745, 548] width 112 height 49
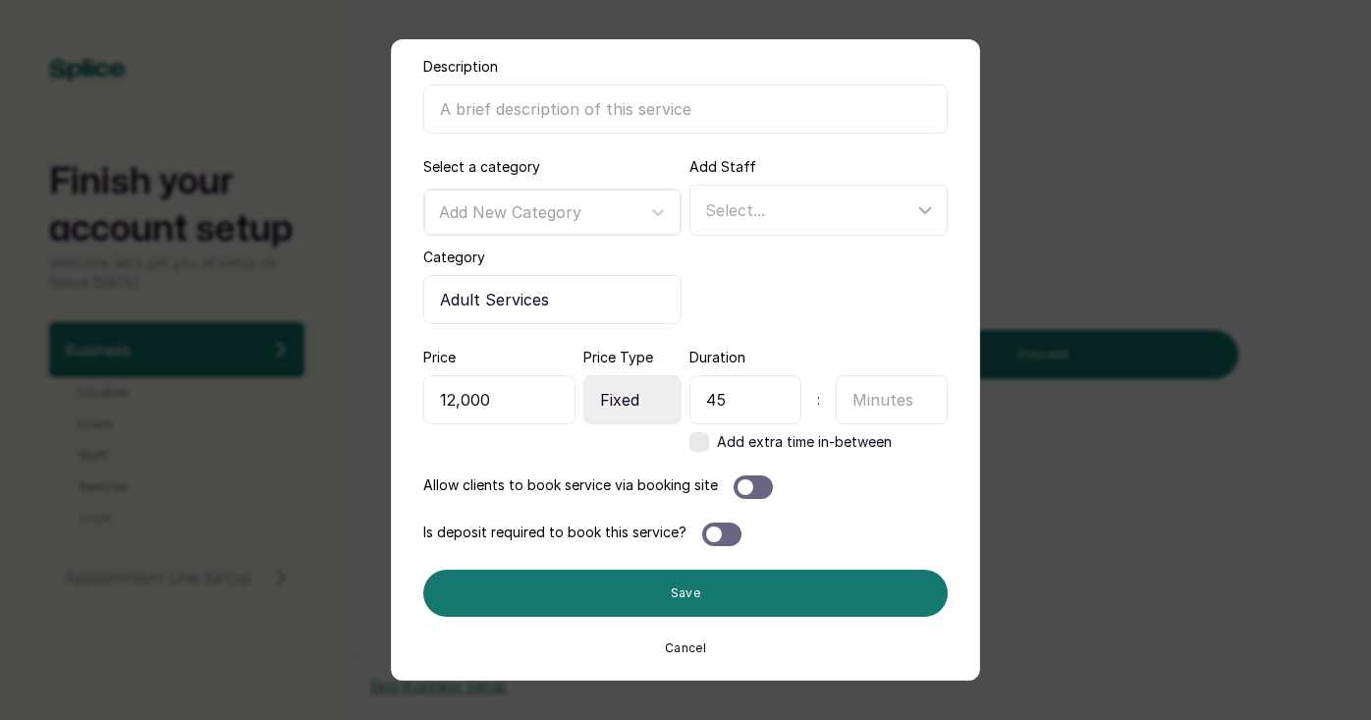
scroll to position [213, 0]
type input "45"
click at [747, 486] on div at bounding box center [745, 487] width 16 height 16
click at [719, 532] on div at bounding box center [721, 534] width 39 height 24
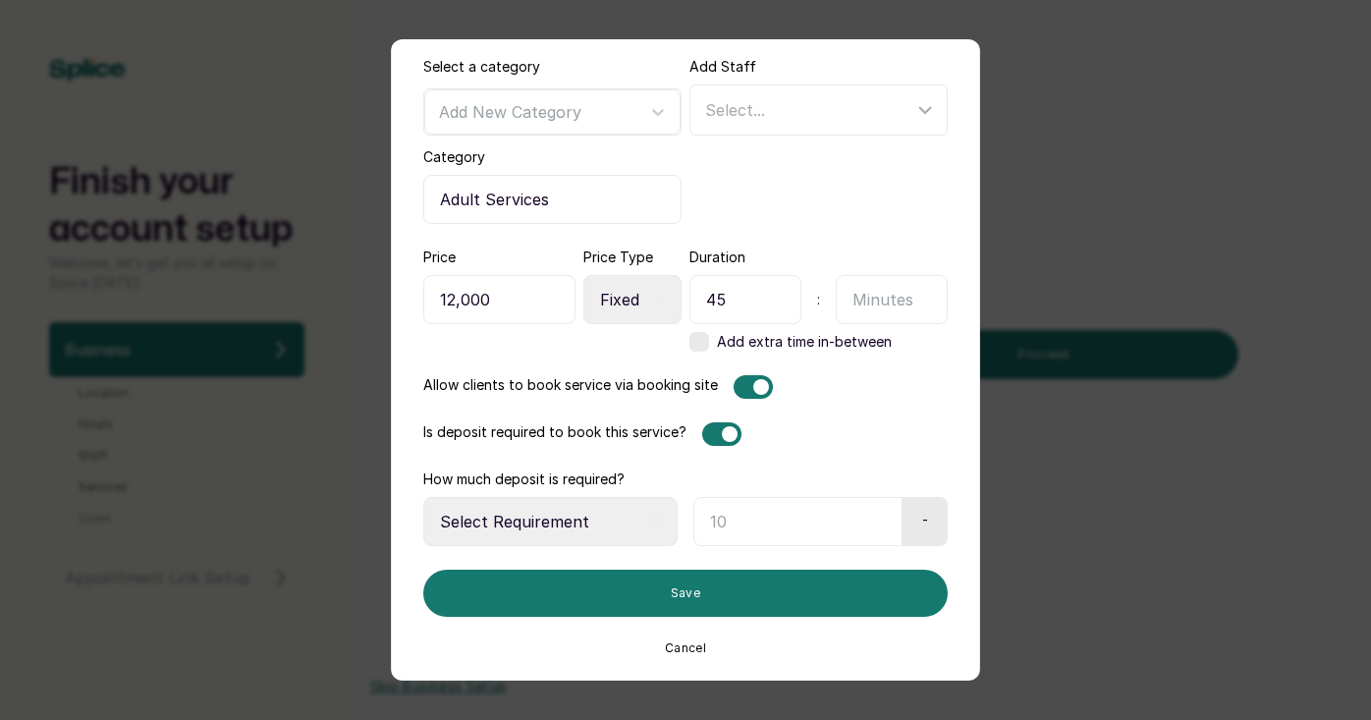
scroll to position [313, 0]
click at [741, 525] on input "text" at bounding box center [797, 521] width 209 height 49
select select "fixed_value"
click at [766, 526] on input "text" at bounding box center [794, 521] width 203 height 49
type input "5,000"
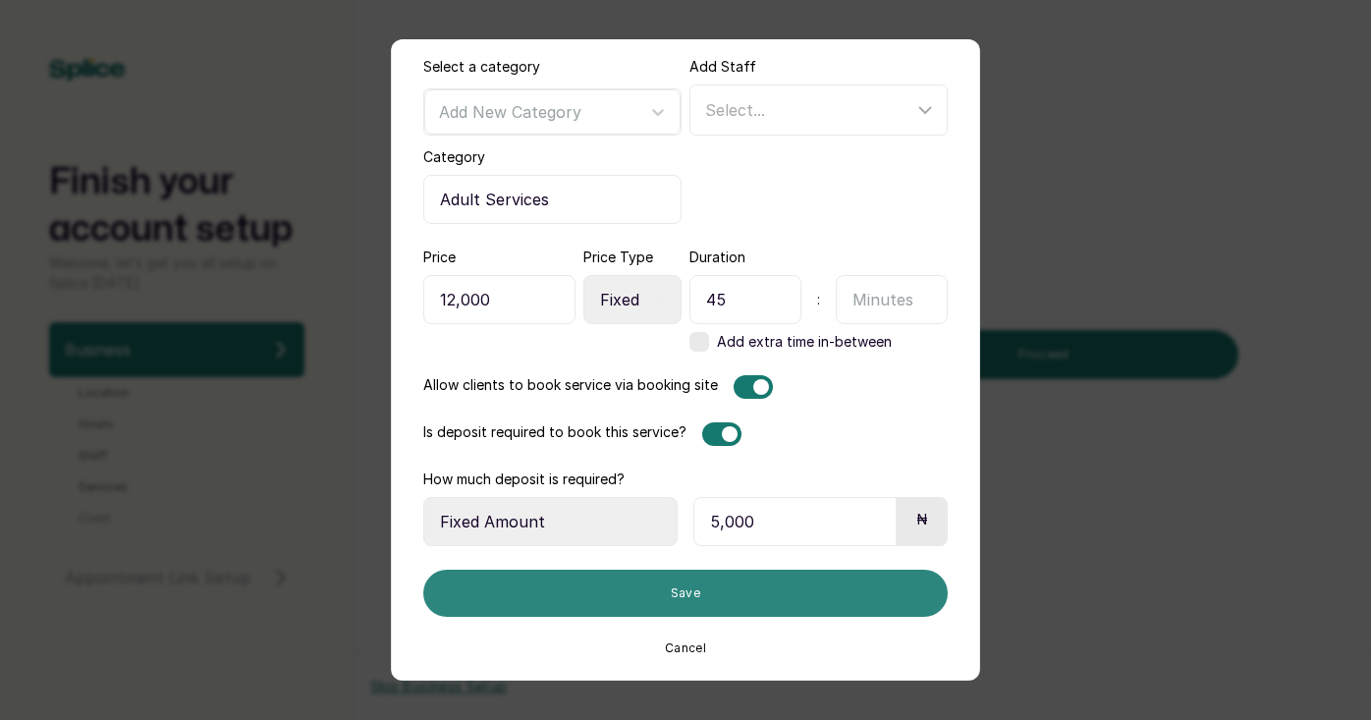
click at [753, 597] on button "Save" at bounding box center [685, 593] width 524 height 47
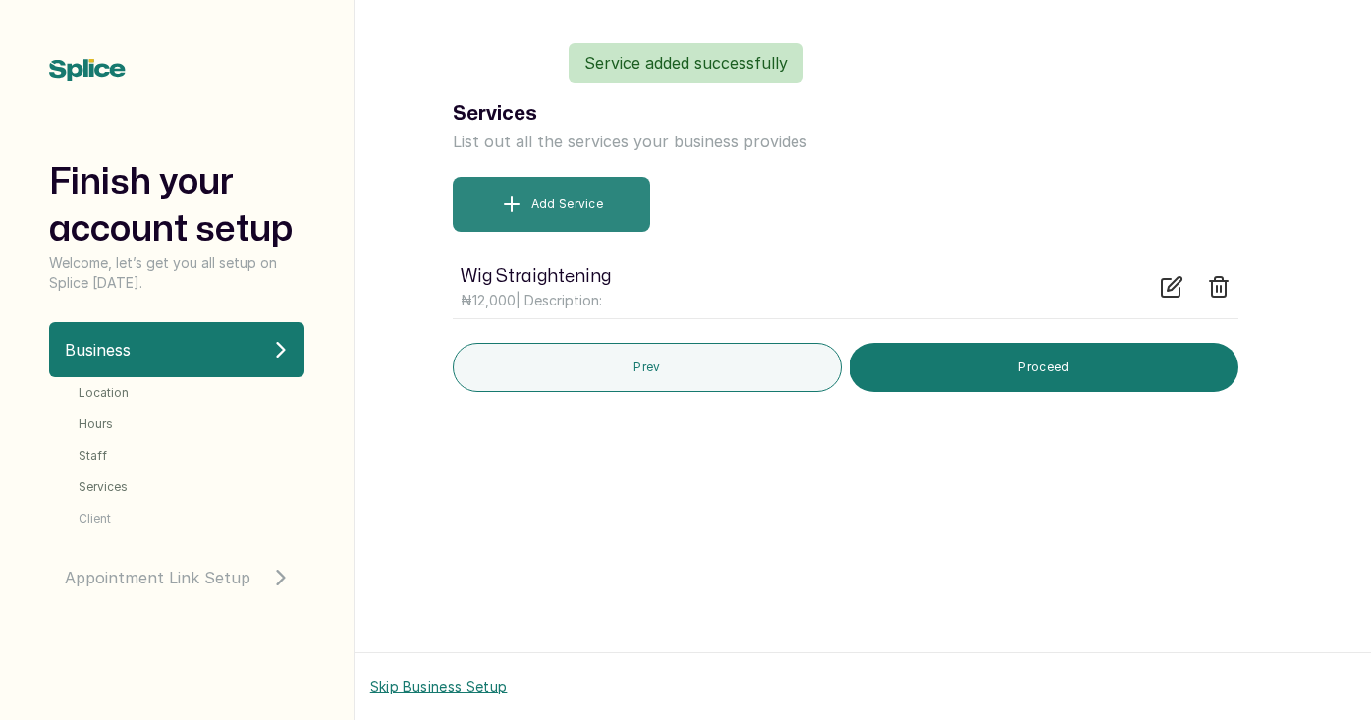
click at [590, 200] on button "Add Service" at bounding box center [551, 204] width 197 height 55
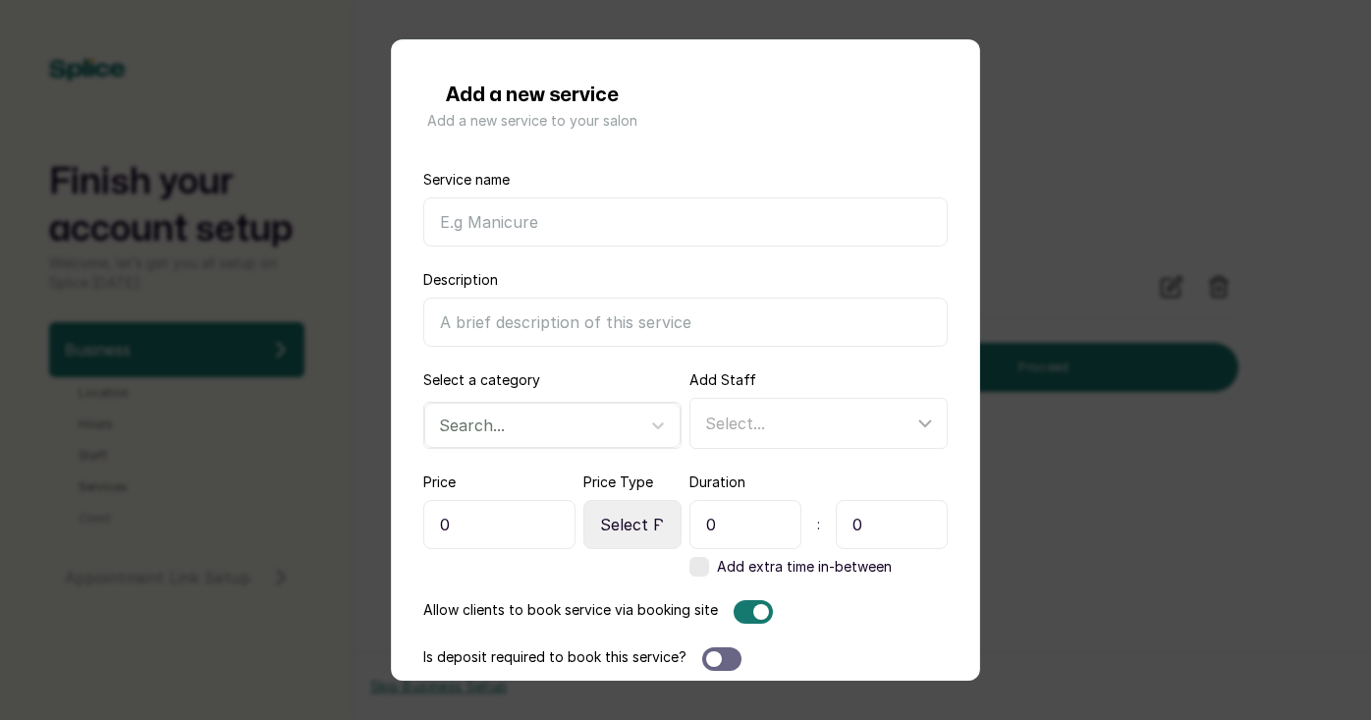
click at [1077, 413] on div "Add a new service Add a new service to your salon Service name Description Sele…" at bounding box center [685, 360] width 1371 height 720
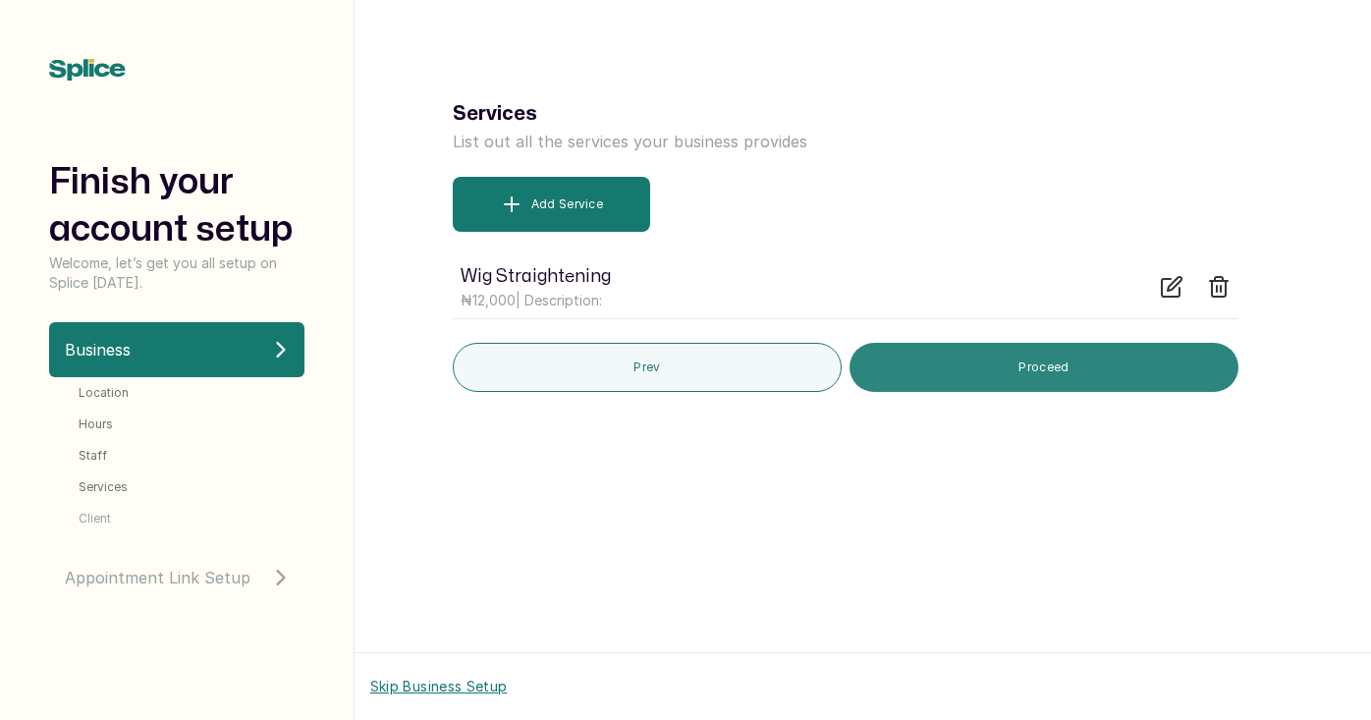
click at [1029, 362] on button "Proceed" at bounding box center [1043, 367] width 389 height 49
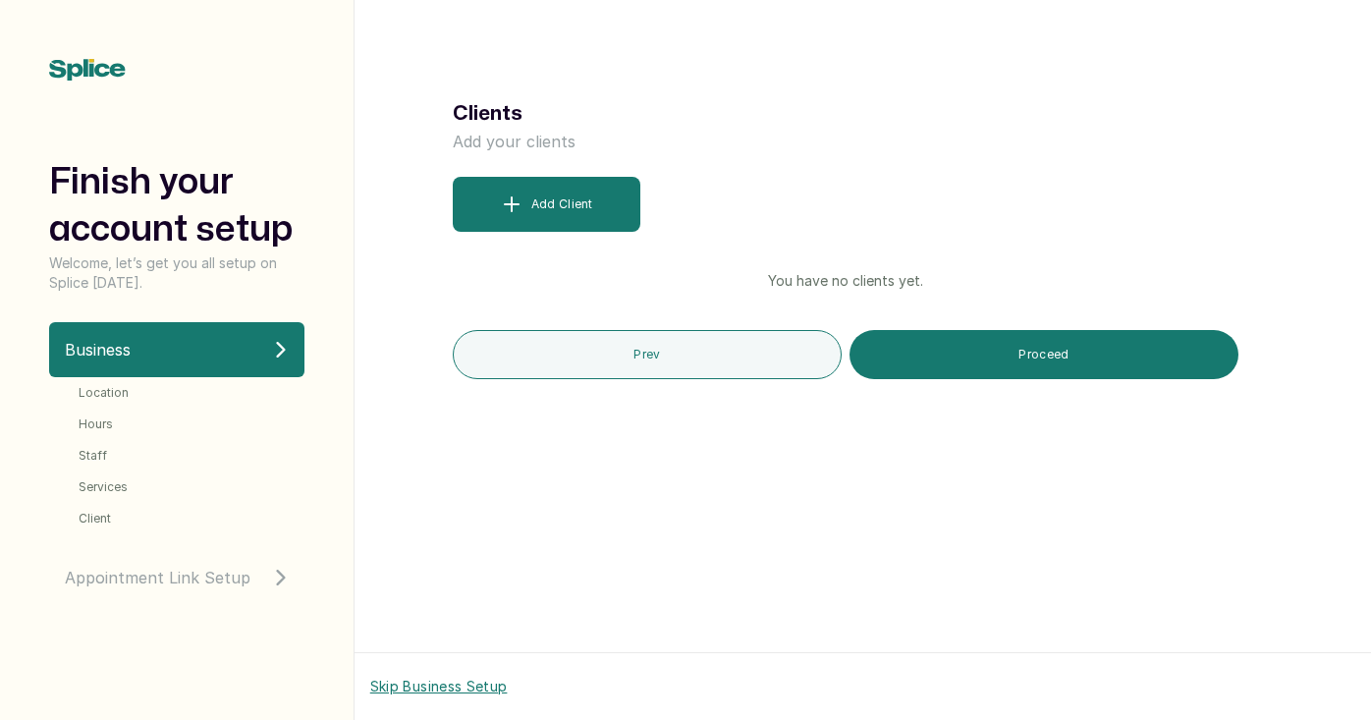
click at [1029, 360] on button "Proceed" at bounding box center [1043, 354] width 389 height 49
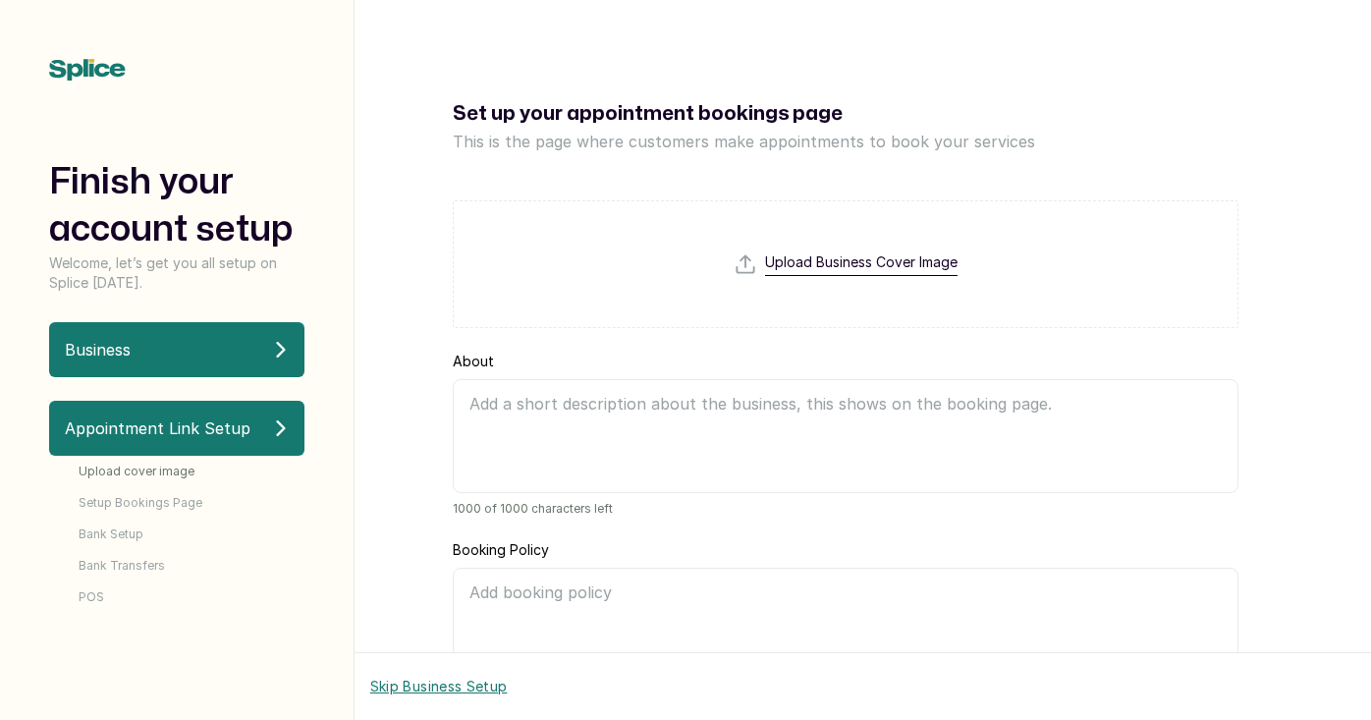
scroll to position [0, 0]
